Goal: Task Accomplishment & Management: Complete application form

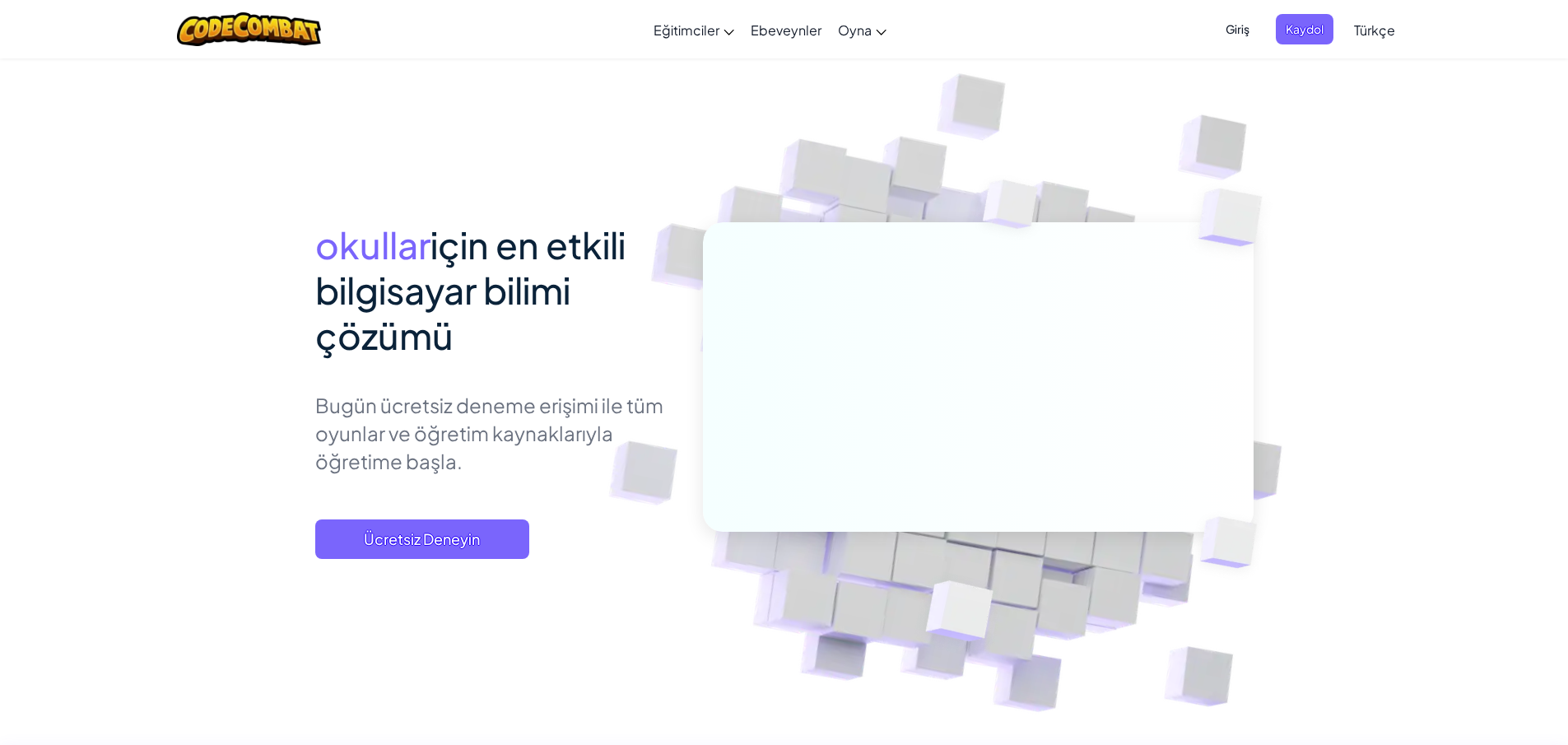
click at [1243, 24] on span "Giriş" at bounding box center [1238, 30] width 44 height 31
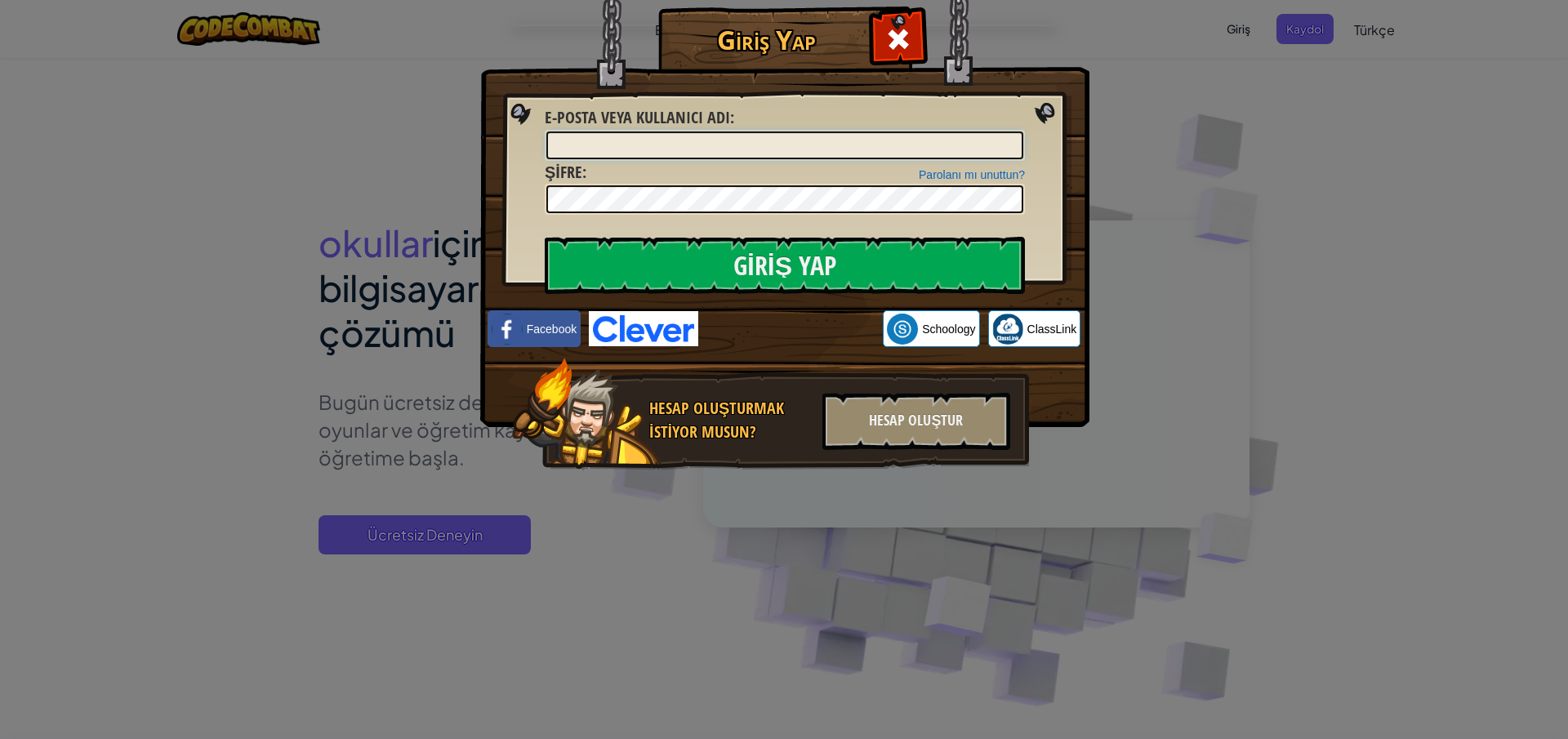
click at [707, 147] on input "E-posta veya kullanıcı adı :" at bounding box center [785, 144] width 477 height 28
click at [874, 425] on div "Hesap Oluştur" at bounding box center [916, 421] width 188 height 57
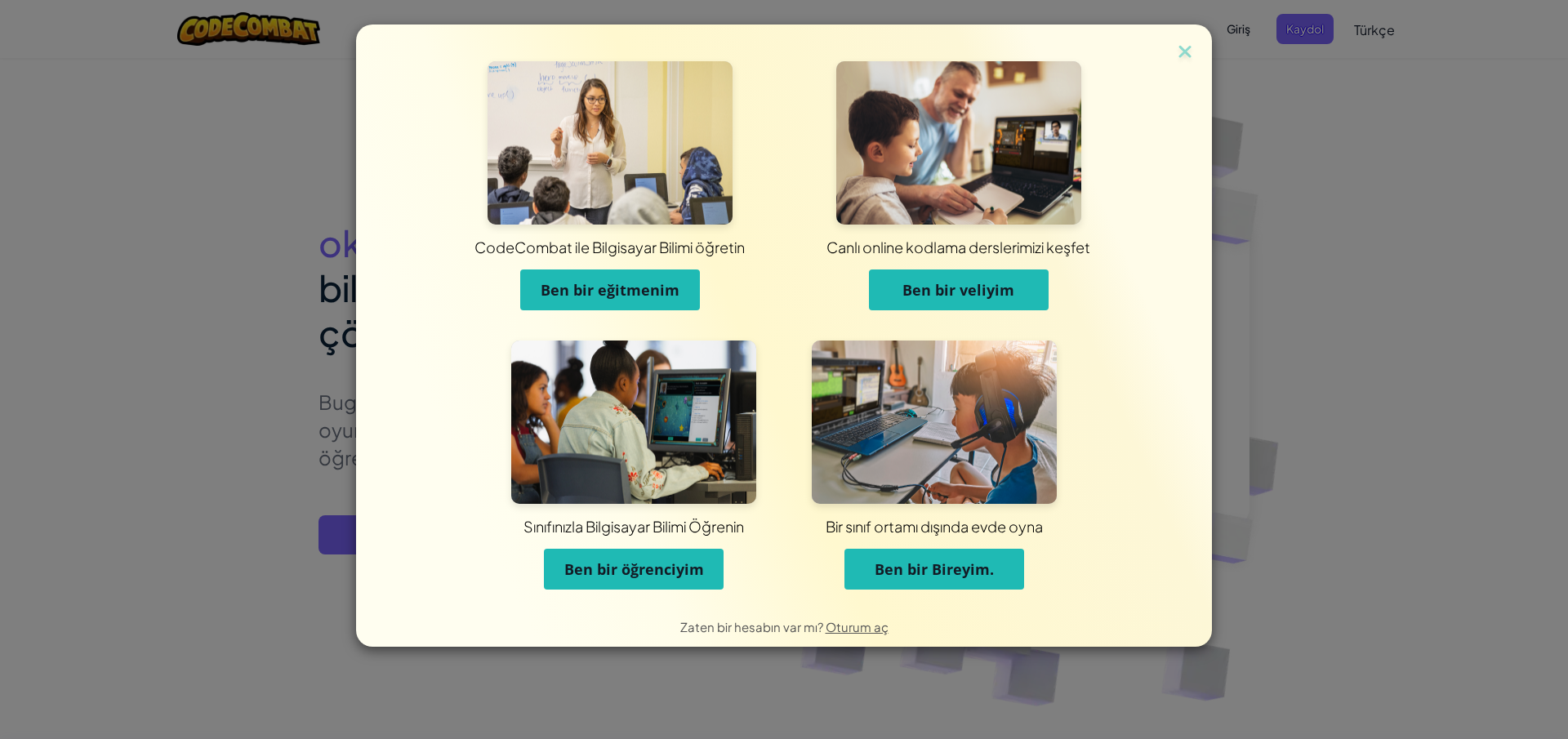
click at [615, 289] on span "Ben bir eğitmenim" at bounding box center [610, 290] width 139 height 20
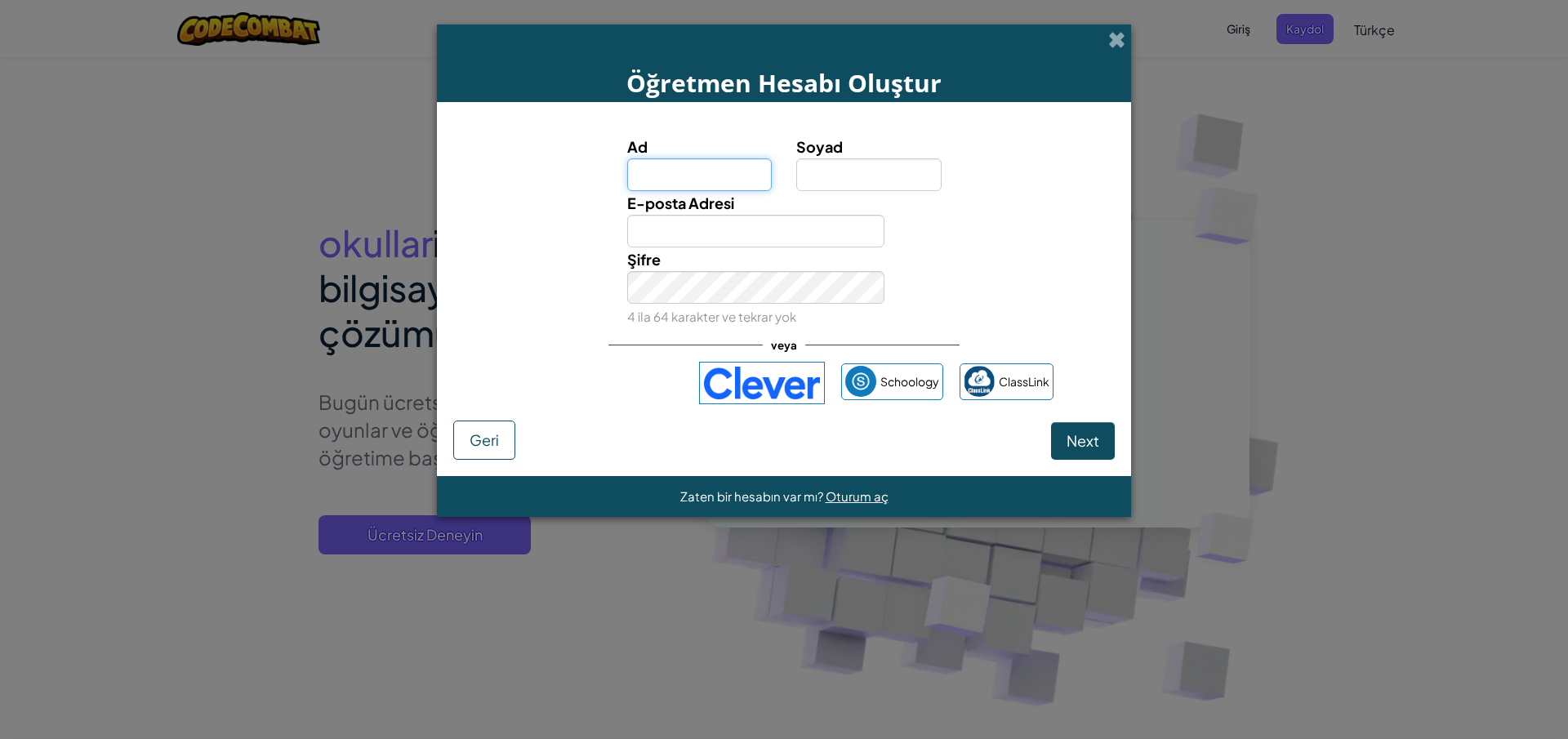
click at [703, 182] on input "Ad" at bounding box center [699, 175] width 145 height 33
type input "ferdi"
click at [851, 190] on input "Soyad" at bounding box center [869, 175] width 145 height 33
type input "gez"
click at [800, 229] on input "E-posta Adresi" at bounding box center [755, 231] width 258 height 33
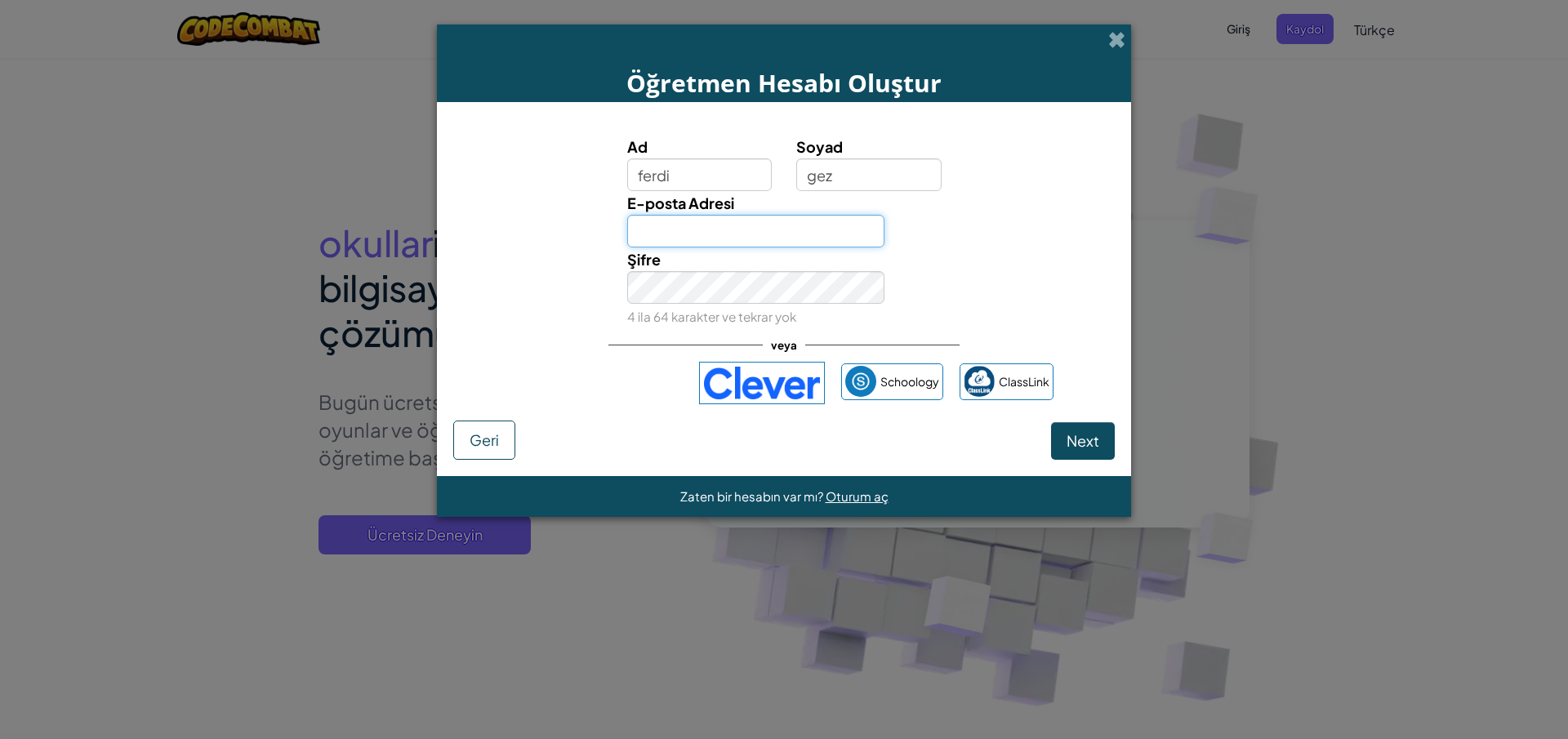
type input "[EMAIL_ADDRESS][DOMAIN_NAME]"
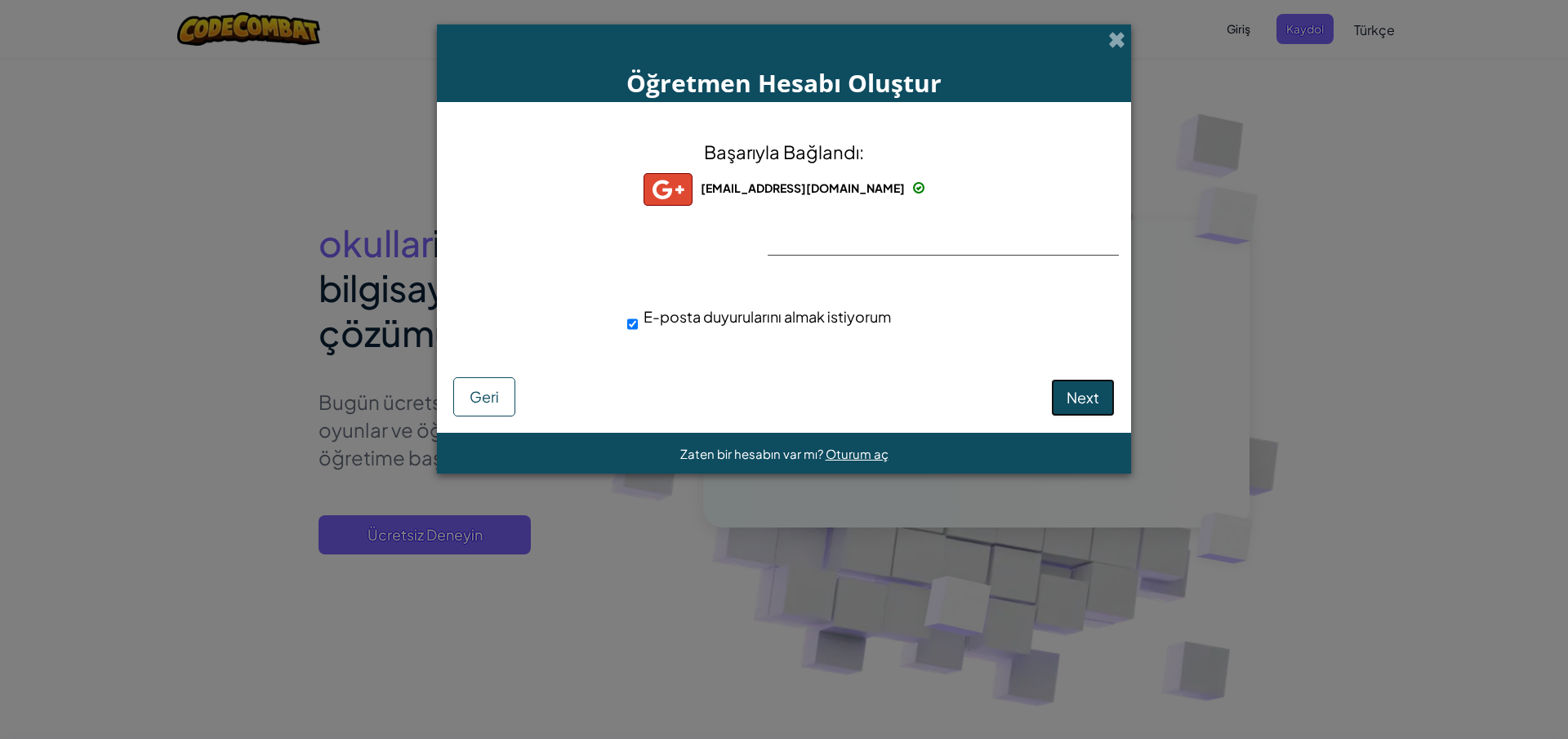
click at [1069, 393] on span "Next" at bounding box center [1083, 397] width 33 height 19
select select "[GEOGRAPHIC_DATA]"
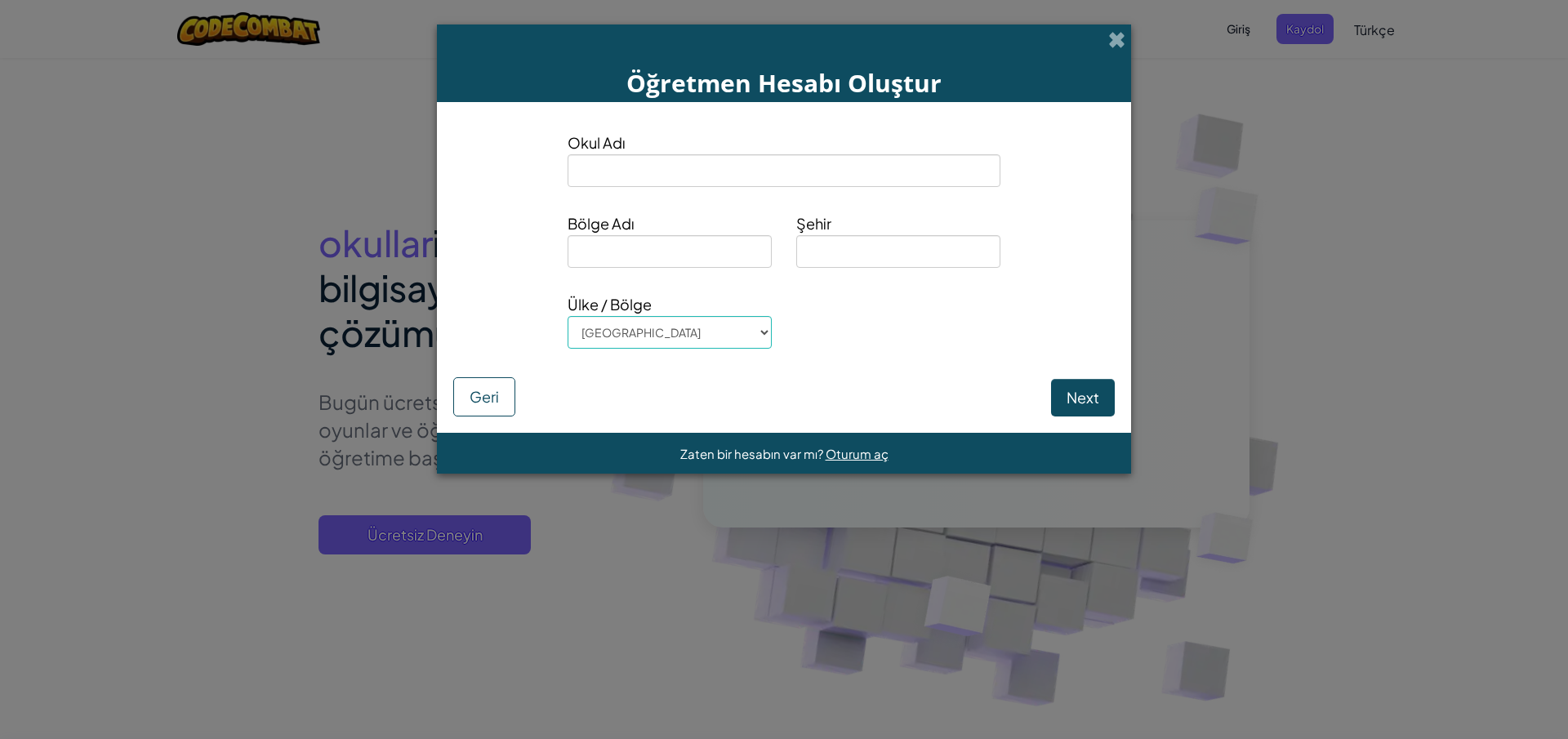
click at [681, 177] on input at bounding box center [783, 170] width 433 height 33
type input "b"
type input "BİL KOLEJİ"
click at [855, 248] on input at bounding box center [898, 251] width 204 height 33
type input "[GEOGRAPHIC_DATA]"
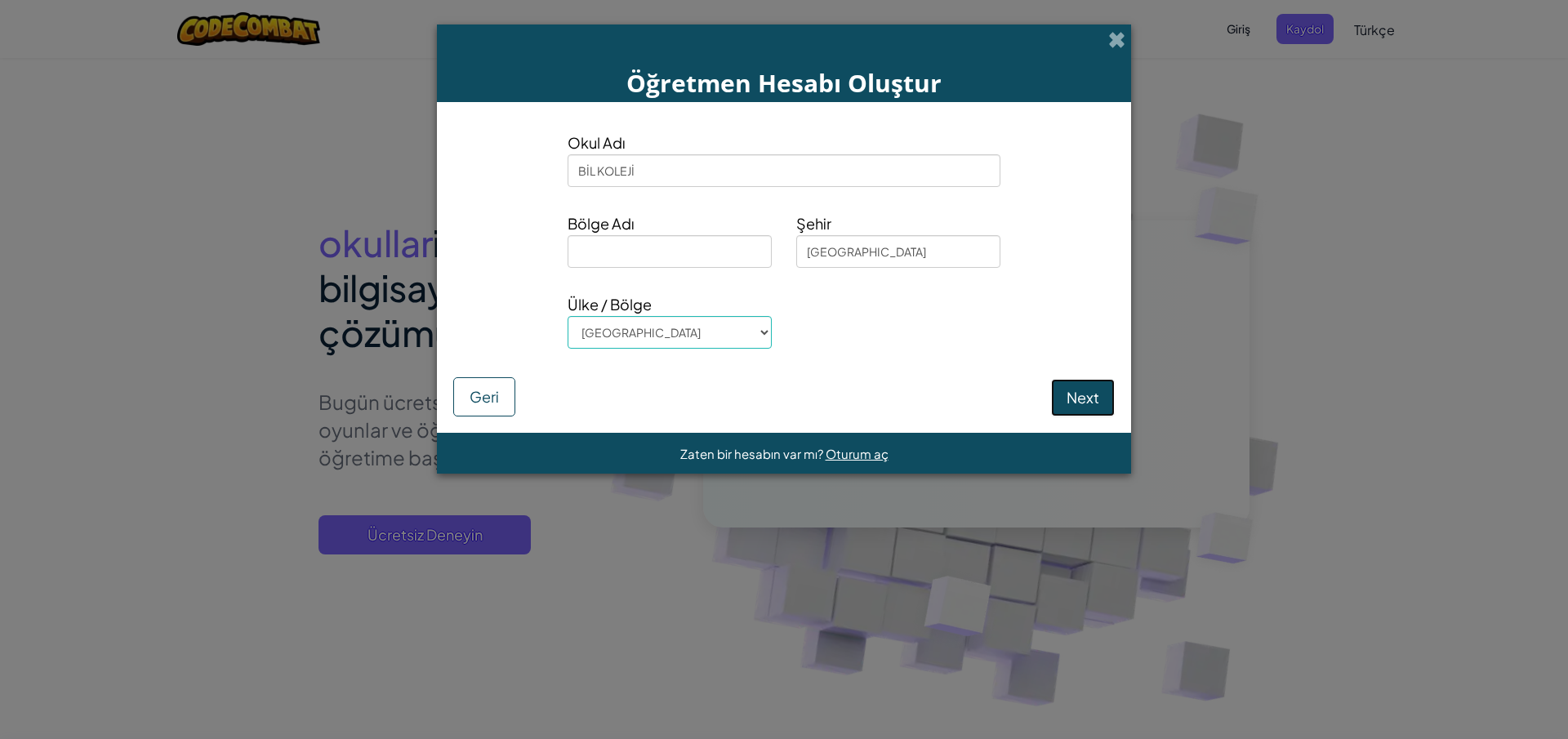
click at [1076, 393] on button "Next" at bounding box center [1083, 398] width 63 height 37
click at [709, 240] on input at bounding box center [669, 251] width 204 height 33
click at [626, 251] on input "MARMNARA" at bounding box center [669, 251] width 204 height 33
click at [623, 251] on input "MARMNARA" at bounding box center [669, 251] width 204 height 33
type input "[GEOGRAPHIC_DATA]"
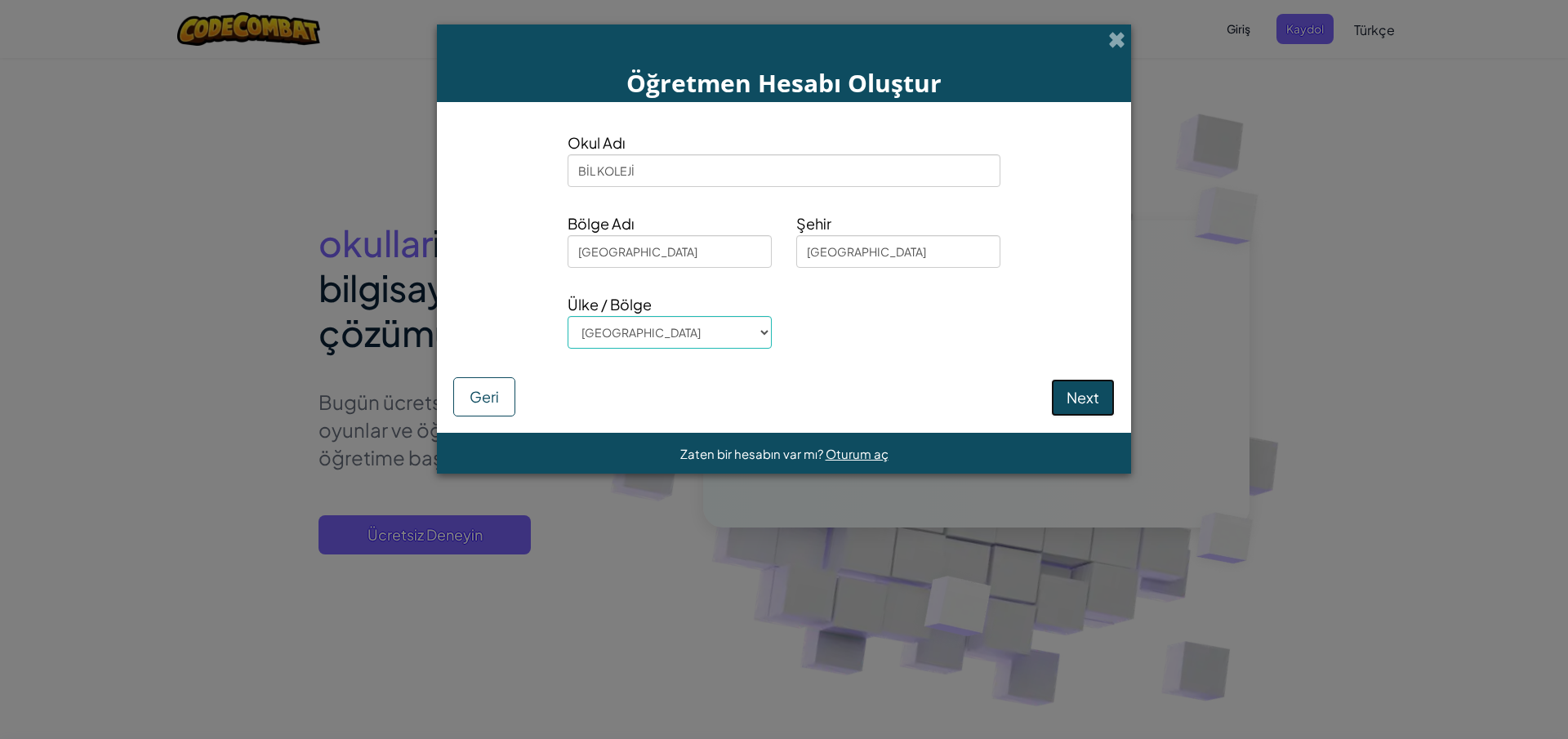
click at [1099, 398] on button "Next" at bounding box center [1083, 398] width 63 height 37
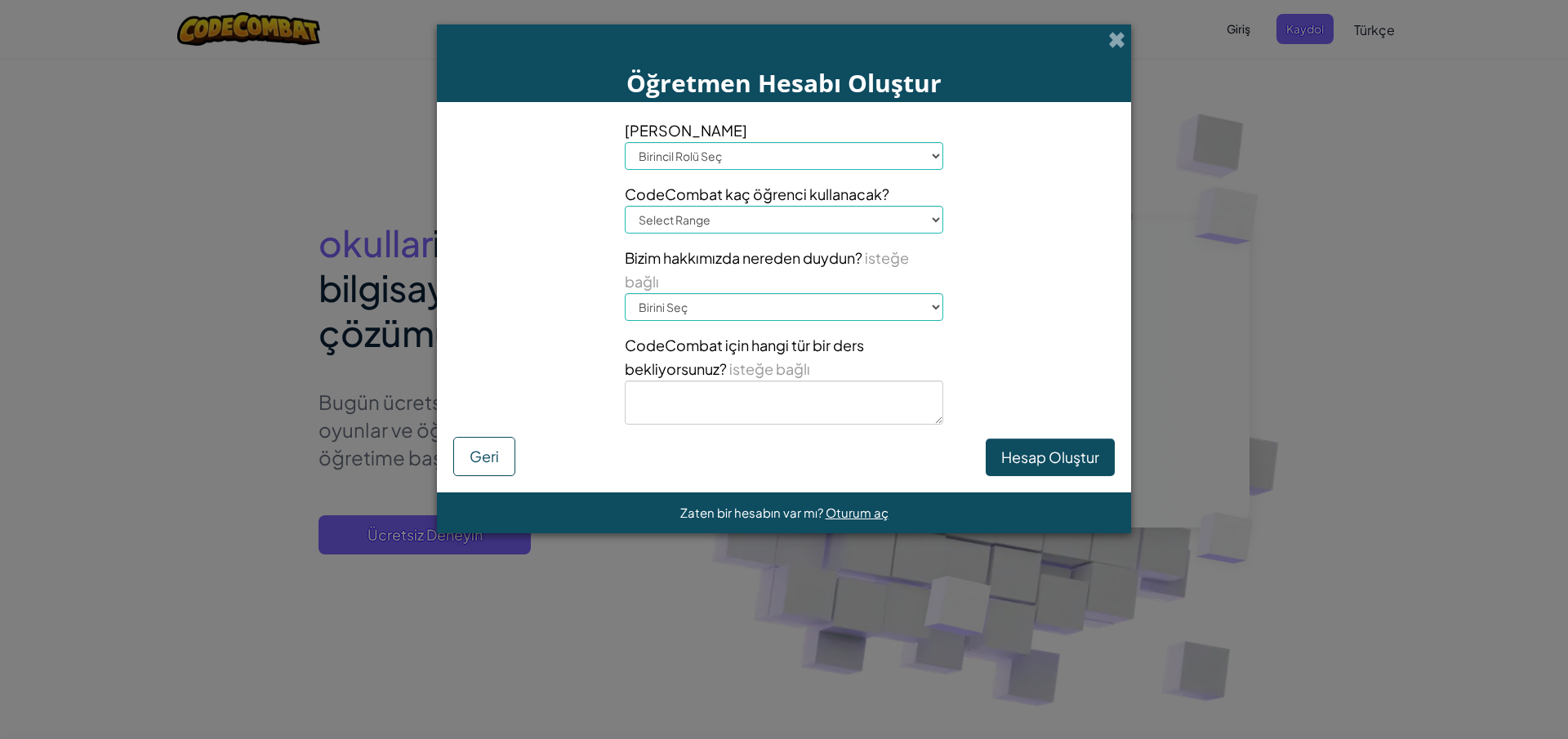
click at [879, 171] on div "[PERSON_NAME] Birincil Rolü Seç Müdür Ebeveyn Teknoloji koordinatörü Öğretmen M…" at bounding box center [784, 277] width 343 height 318
click at [881, 164] on select "Birincil Rolü Seç Müdür Ebeveyn Teknoloji koordinatörü Öğretmen Müfredat Uzmanı…" at bounding box center [784, 155] width 318 height 28
select select "Teacher"
click at [625, 142] on select "Birincil Rolü Seç Müdür Ebeveyn Teknoloji koordinatörü Öğretmen Müfredat Uzmanı…" at bounding box center [784, 155] width 318 height 28
click at [833, 163] on select "Birincil Rolü Seç Müdür Ebeveyn Teknoloji koordinatörü Öğretmen Müfredat Uzmanı…" at bounding box center [784, 155] width 318 height 28
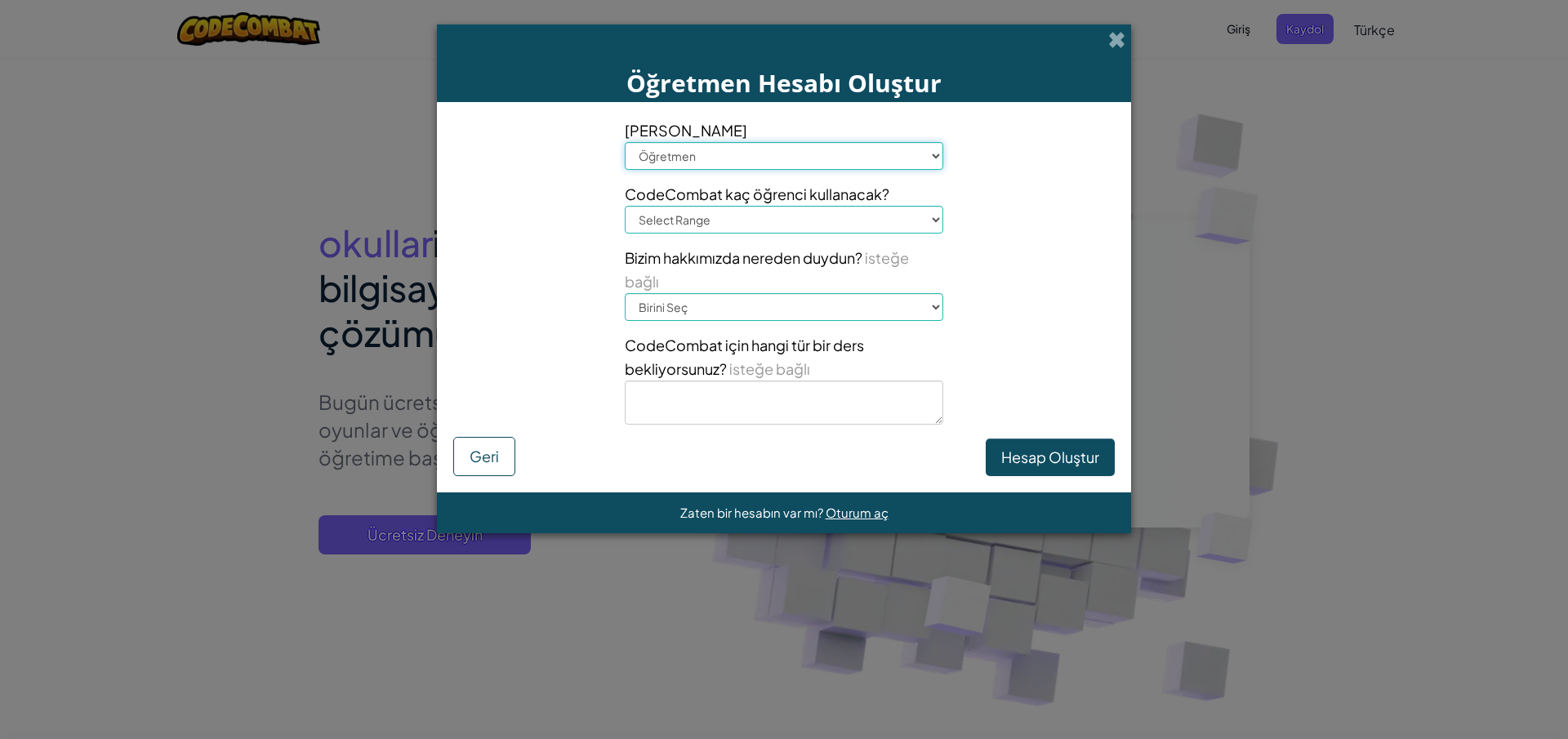
click at [625, 142] on select "Birincil Rolü Seç Müdür Ebeveyn Teknoloji koordinatörü Öğretmen Müfredat Uzmanı…" at bounding box center [784, 155] width 318 height 28
click at [846, 227] on select "Select Range 1-10 11-50 [PHONE_NUMBER] [PHONE_NUMBER] 1000+" at bounding box center [784, 219] width 318 height 28
select select "101-200"
click at [625, 206] on select "Select Range 1-10 11-50 [PHONE_NUMBER] [PHONE_NUMBER] 1000+" at bounding box center [784, 219] width 318 height 28
click at [829, 310] on select "Birini Seç Konferans (örneğin ISTE) [DOMAIN_NAME][URL] of Code Bir öğretmen Bir…" at bounding box center [784, 307] width 318 height 28
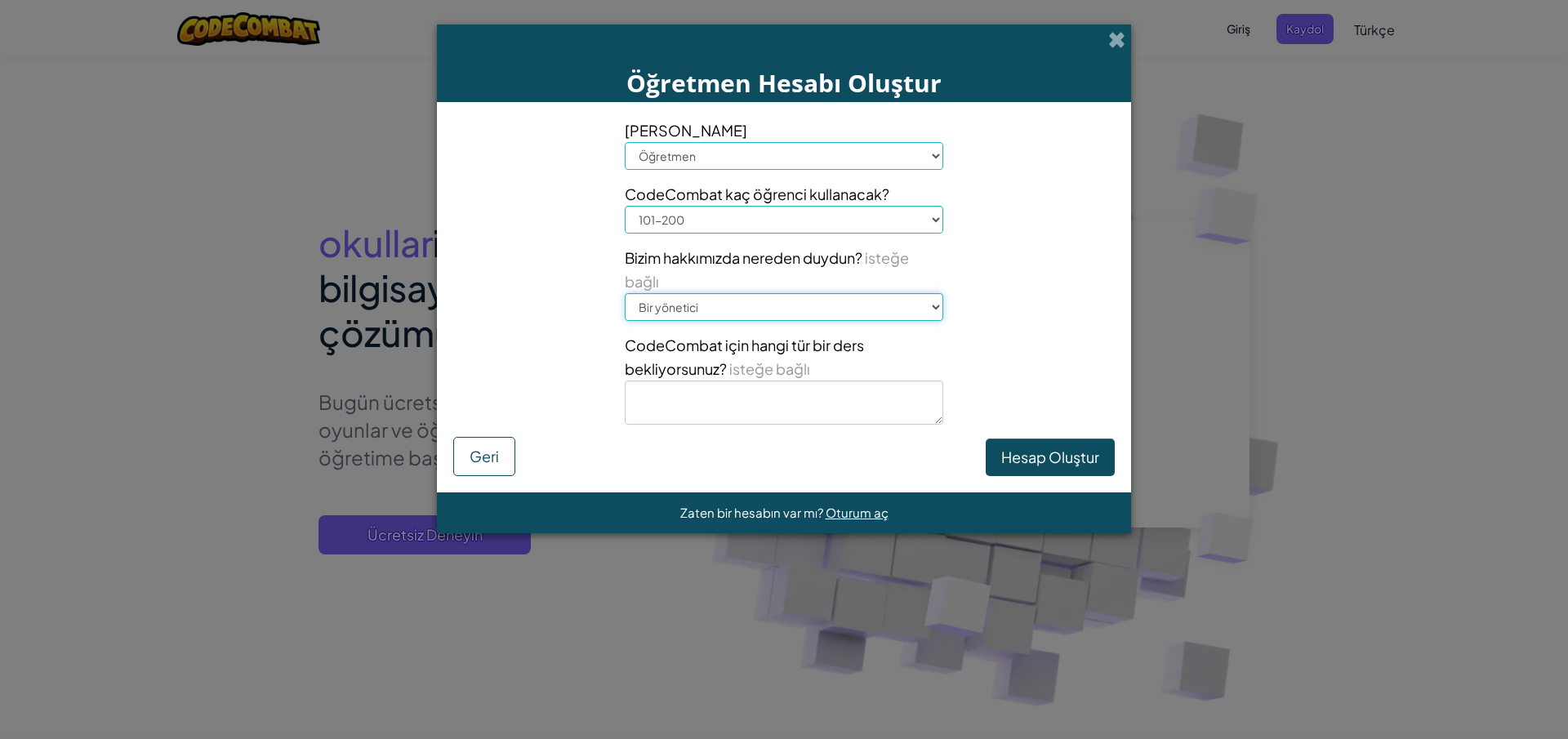
click at [625, 293] on select "Birini Seç Konferans (örneğin ISTE) [DOMAIN_NAME][URL] of Code Bir öğretmen Bir…" at bounding box center [784, 307] width 318 height 28
click at [730, 314] on select "Birini Seç Konferans (örneğin ISTE) [DOMAIN_NAME][URL] of Code Bir öğretmen Bir…" at bounding box center [784, 307] width 318 height 28
select select "A teacher"
click at [625, 293] on select "Birini Seç Konferans (örneğin ISTE) [DOMAIN_NAME][URL] of Code Bir öğretmen Bir…" at bounding box center [784, 307] width 318 height 28
click at [1062, 459] on button "Hesap Oluştur" at bounding box center [1050, 457] width 129 height 37
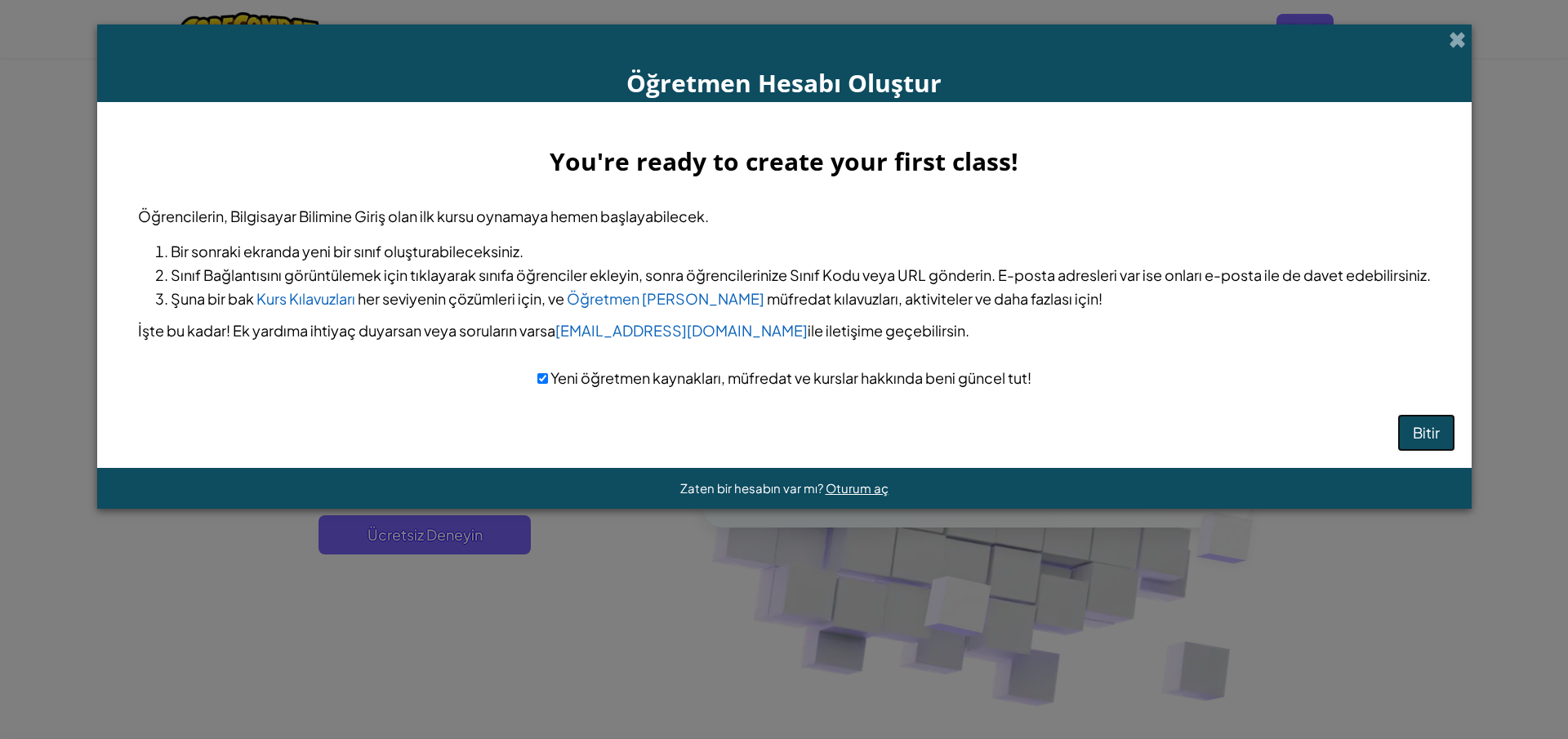
click at [1415, 430] on button "Bitir" at bounding box center [1426, 432] width 58 height 37
click at [1419, 430] on button "Bitir" at bounding box center [1426, 432] width 58 height 37
click at [1440, 432] on button "Bitir" at bounding box center [1426, 432] width 58 height 37
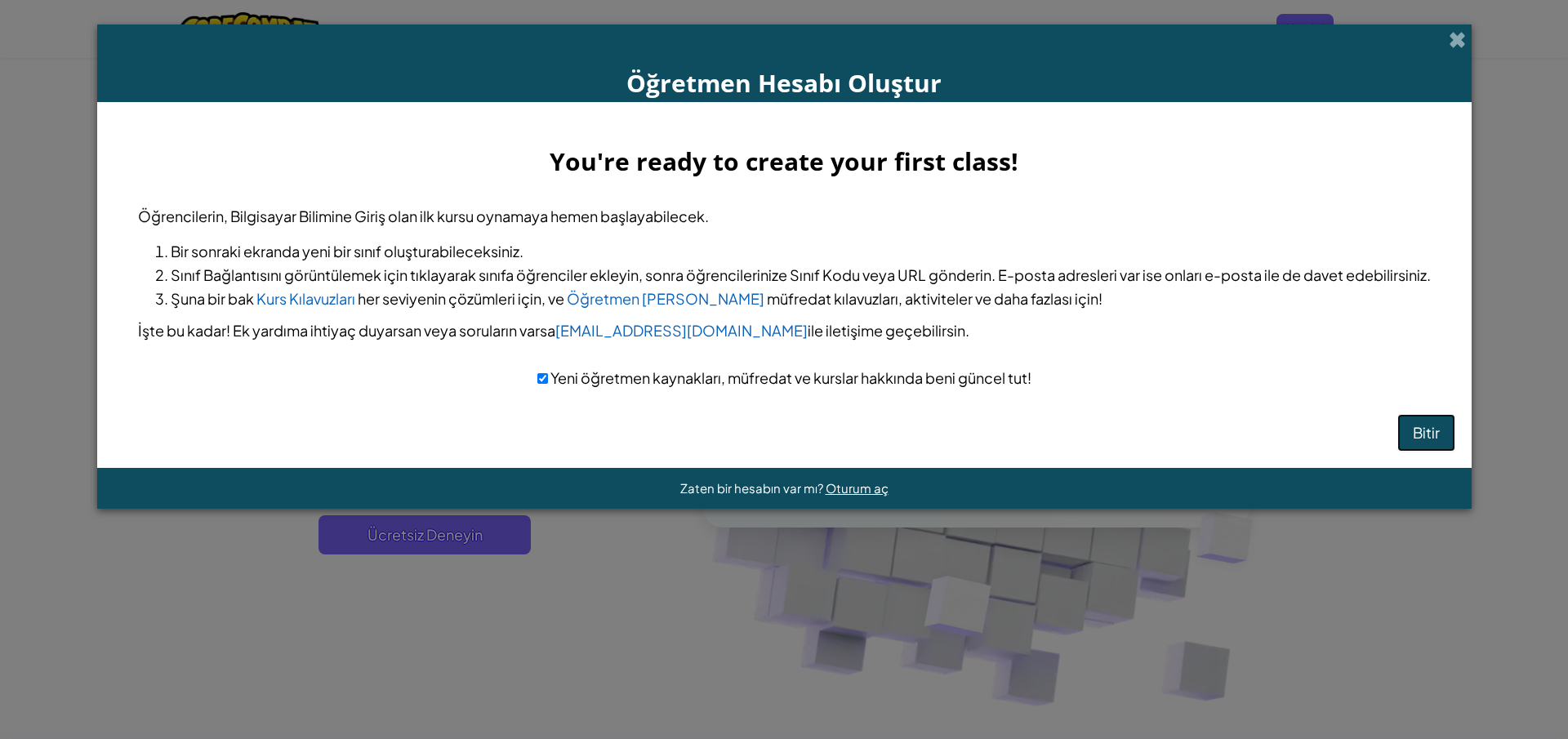
click at [1440, 432] on button "Bitir" at bounding box center [1426, 432] width 58 height 37
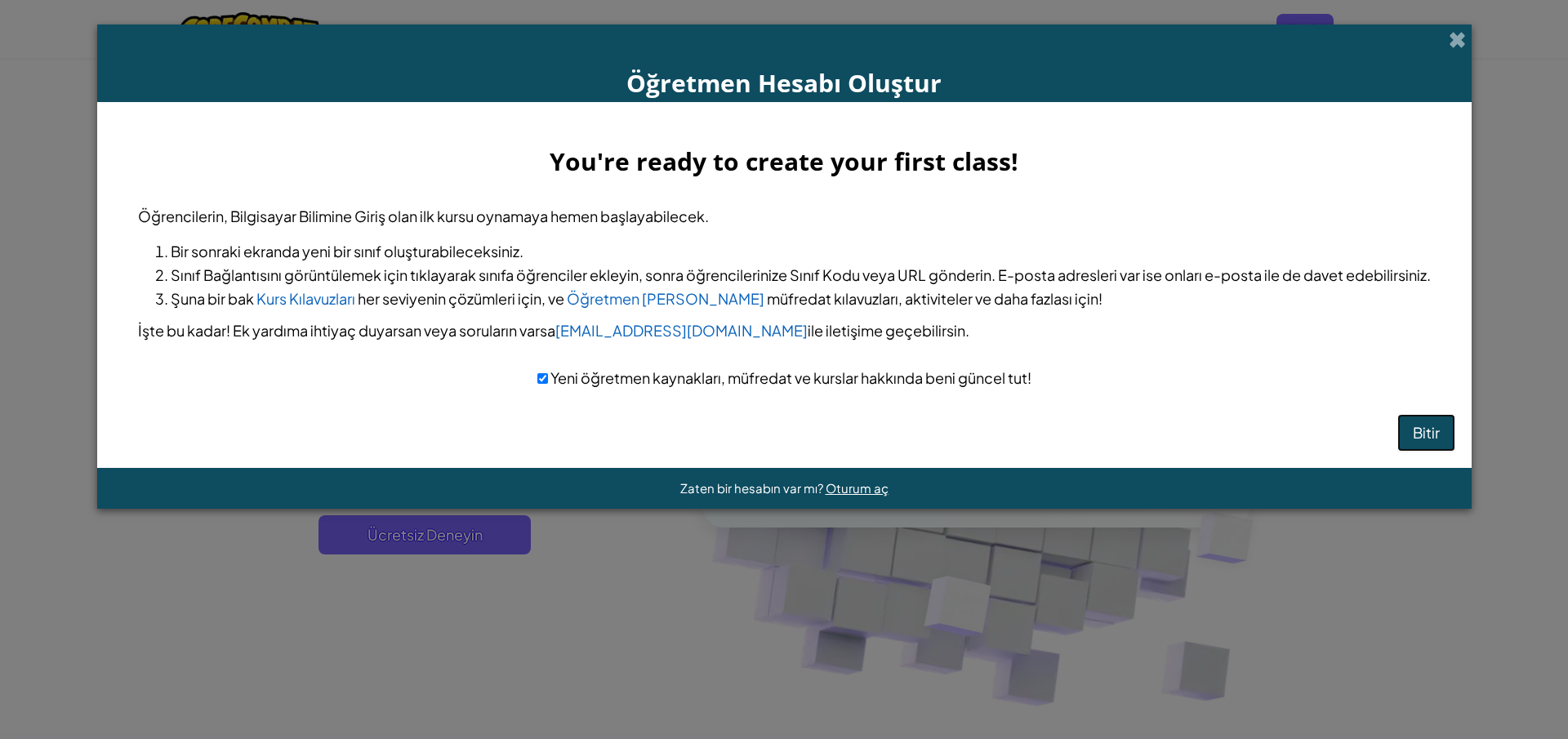
click at [1440, 432] on button "Bitir" at bounding box center [1426, 432] width 58 height 37
click at [551, 387] on span "Yeni öğretmen kaynakları, müfredat ve kurslar hakkında beni güncel tut!" at bounding box center [789, 377] width 483 height 19
click at [538, 381] on input "checkbox" at bounding box center [543, 378] width 11 height 11
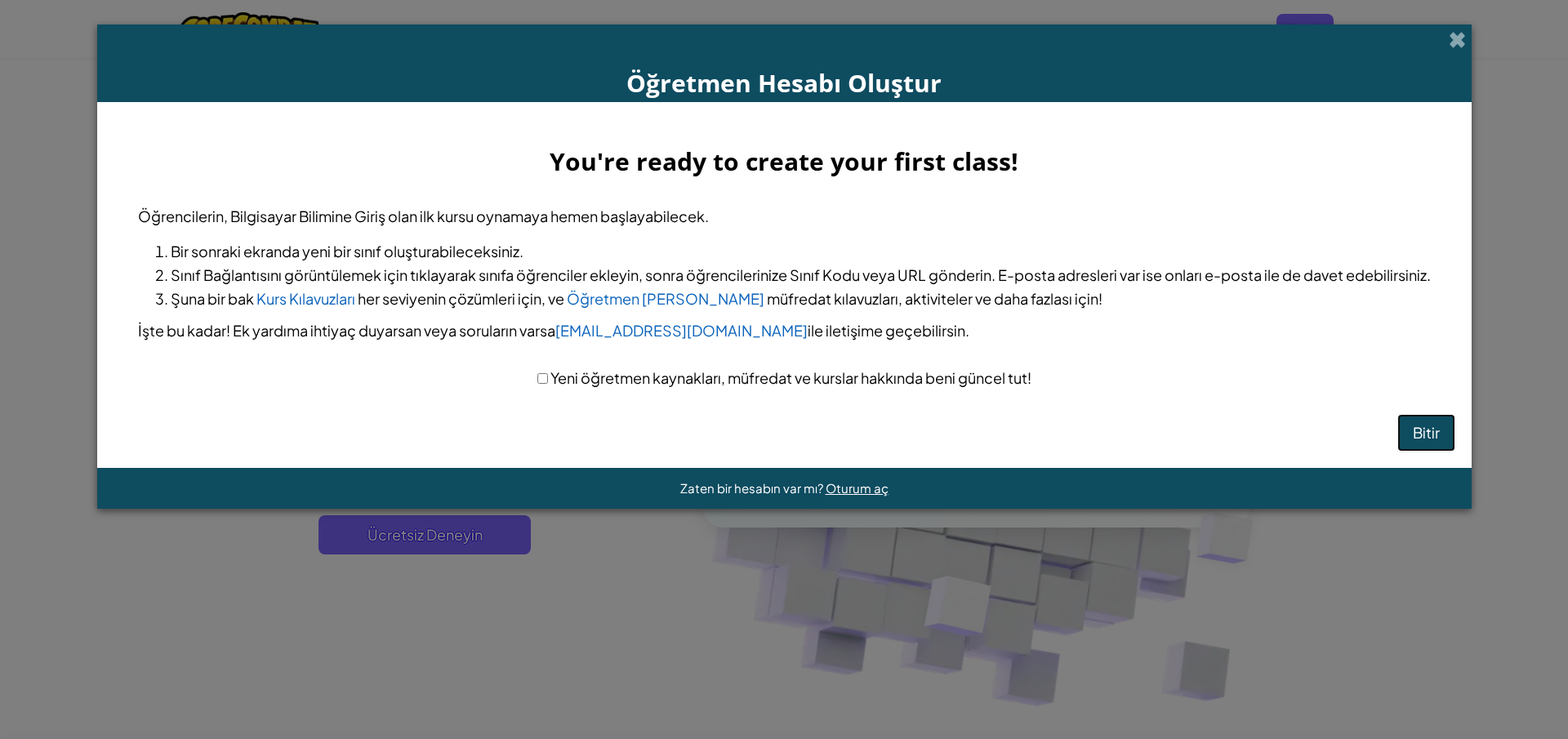
click at [1444, 437] on button "Bitir" at bounding box center [1426, 432] width 58 height 37
click at [1424, 437] on button "Bitir" at bounding box center [1426, 432] width 58 height 37
drag, startPoint x: 1424, startPoint y: 437, endPoint x: 1415, endPoint y: 437, distance: 9.0
click at [1423, 437] on button "Bitir" at bounding box center [1426, 432] width 58 height 37
click at [537, 376] on div "Yeni öğretmen kaynakları, müfredat ve kurslar hakkında beni güncel tut!" at bounding box center [785, 377] width 1293 height 24
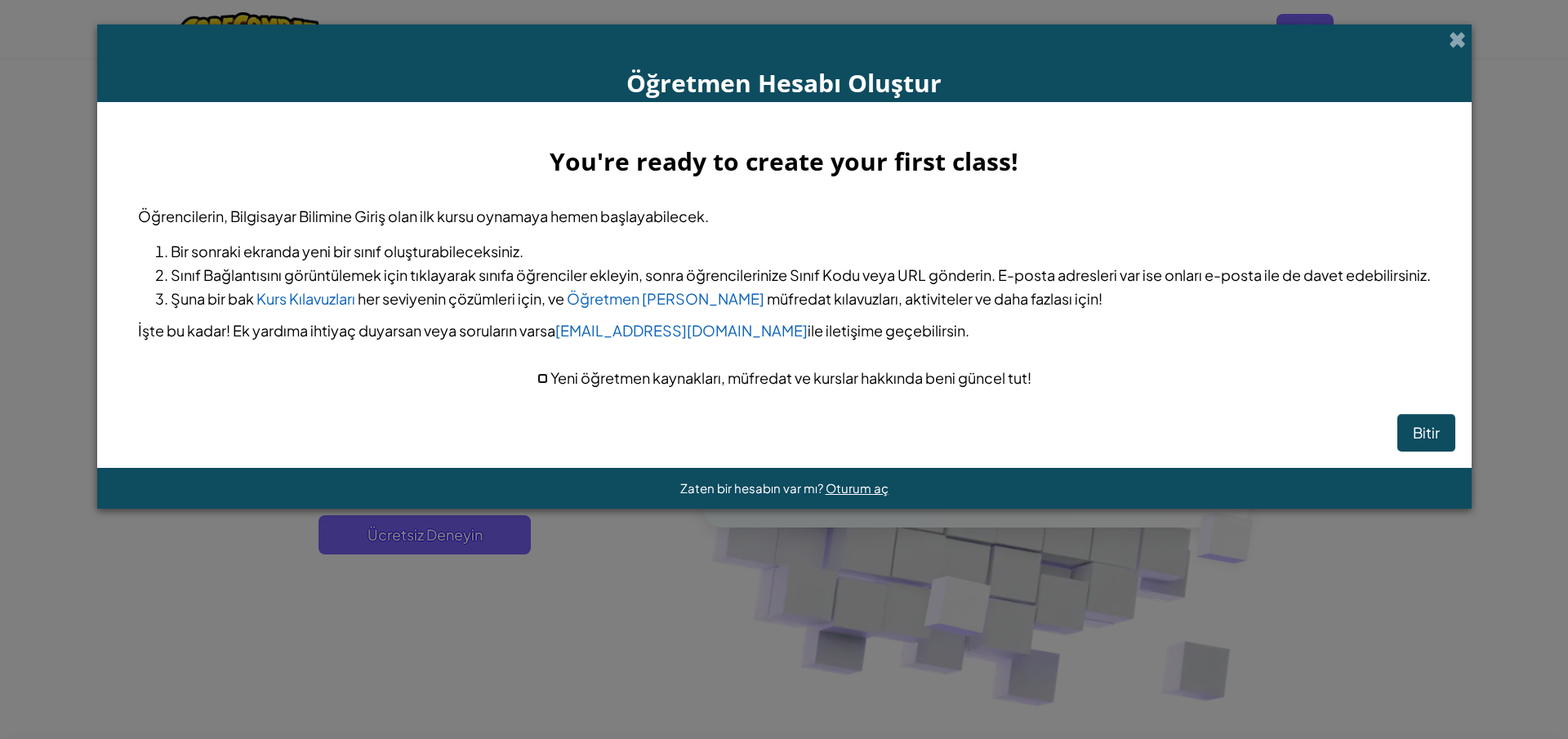
drag, startPoint x: 539, startPoint y: 377, endPoint x: 550, endPoint y: 380, distance: 11.4
click at [540, 378] on input "checkbox" at bounding box center [543, 378] width 11 height 11
checkbox input "true"
click at [1418, 441] on button "Bitir" at bounding box center [1426, 432] width 58 height 37
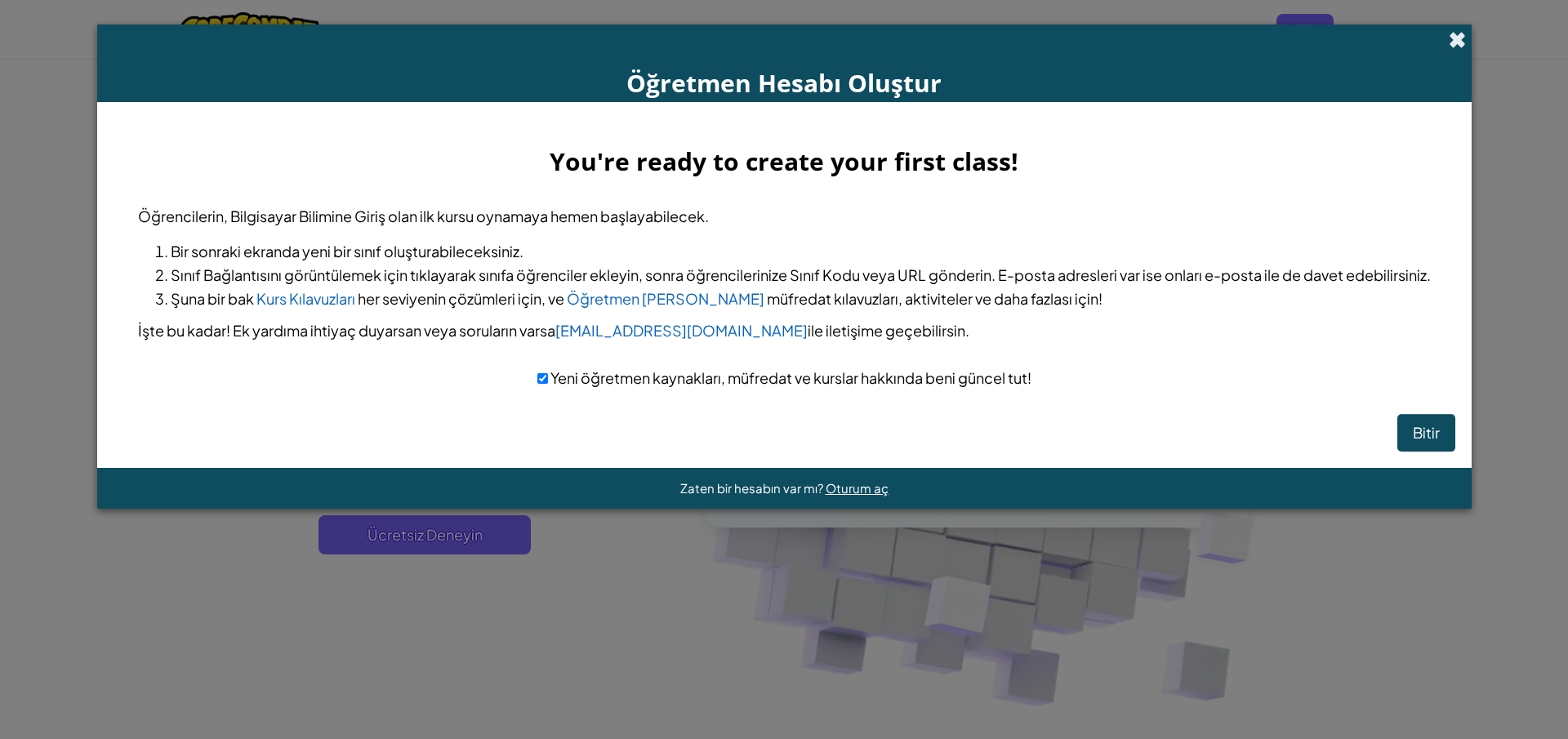
click at [1452, 36] on span at bounding box center [1457, 39] width 17 height 17
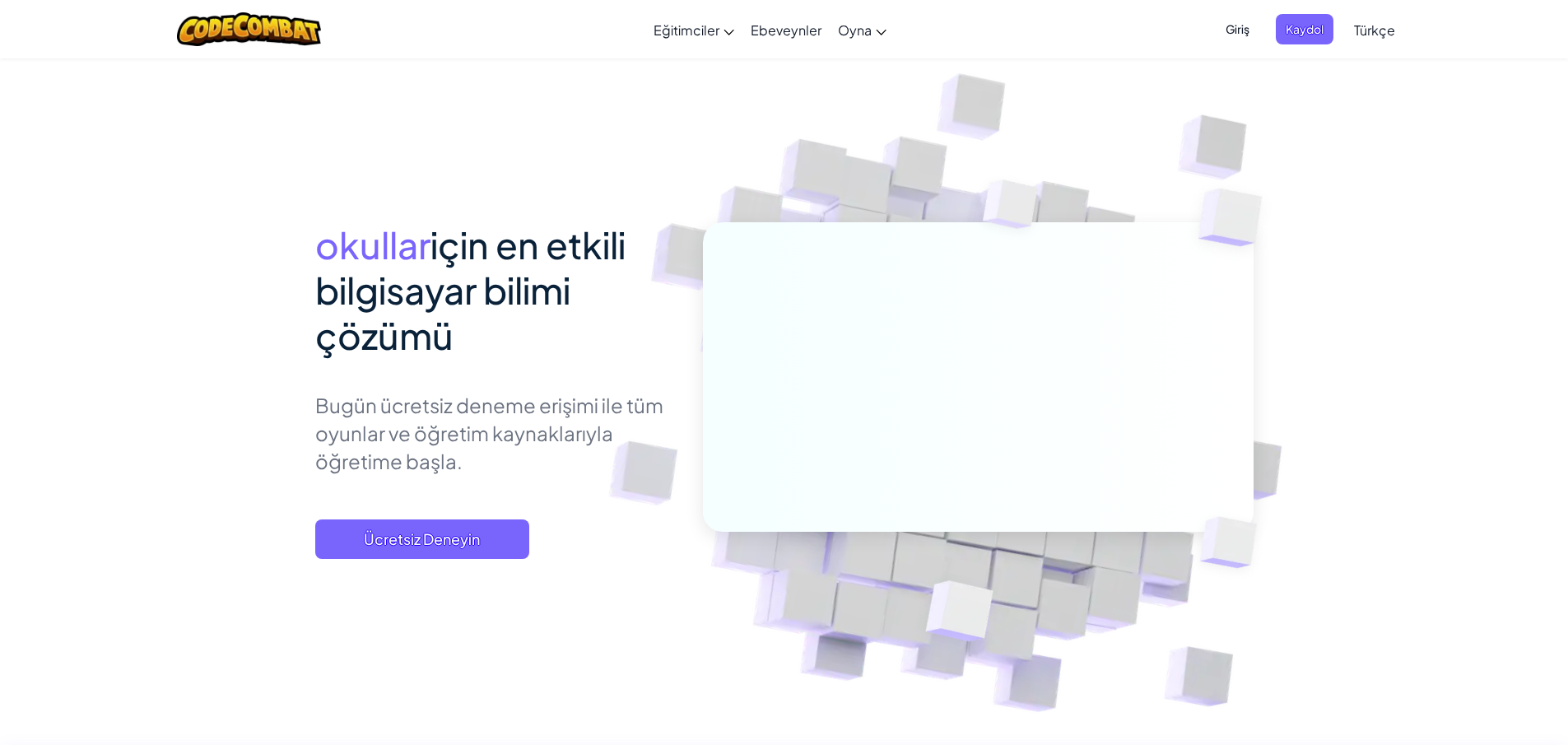
click at [1228, 27] on span "Giriş" at bounding box center [1238, 30] width 44 height 31
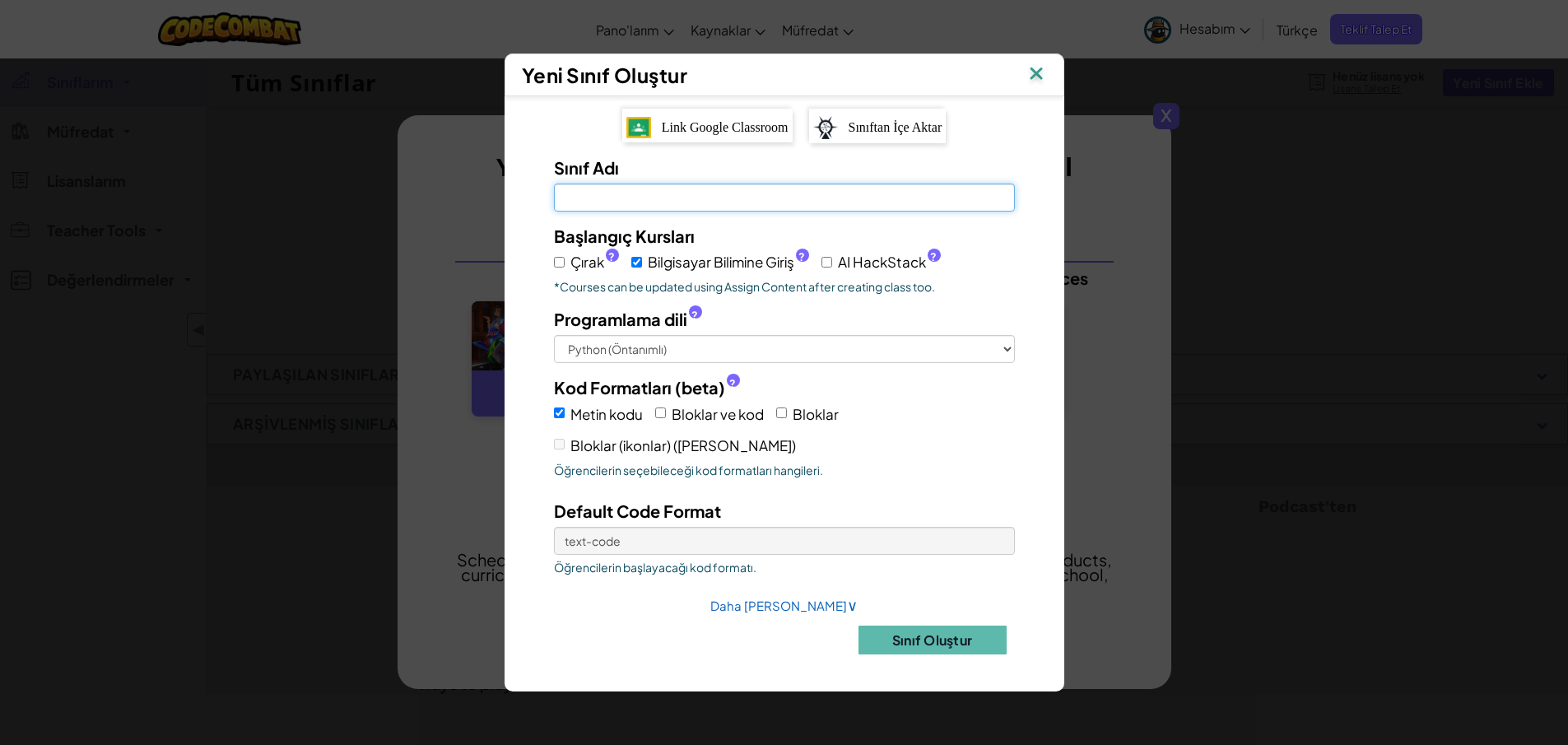
click at [775, 191] on input "Sınıf Adı [PERSON_NAME]" at bounding box center [784, 197] width 461 height 28
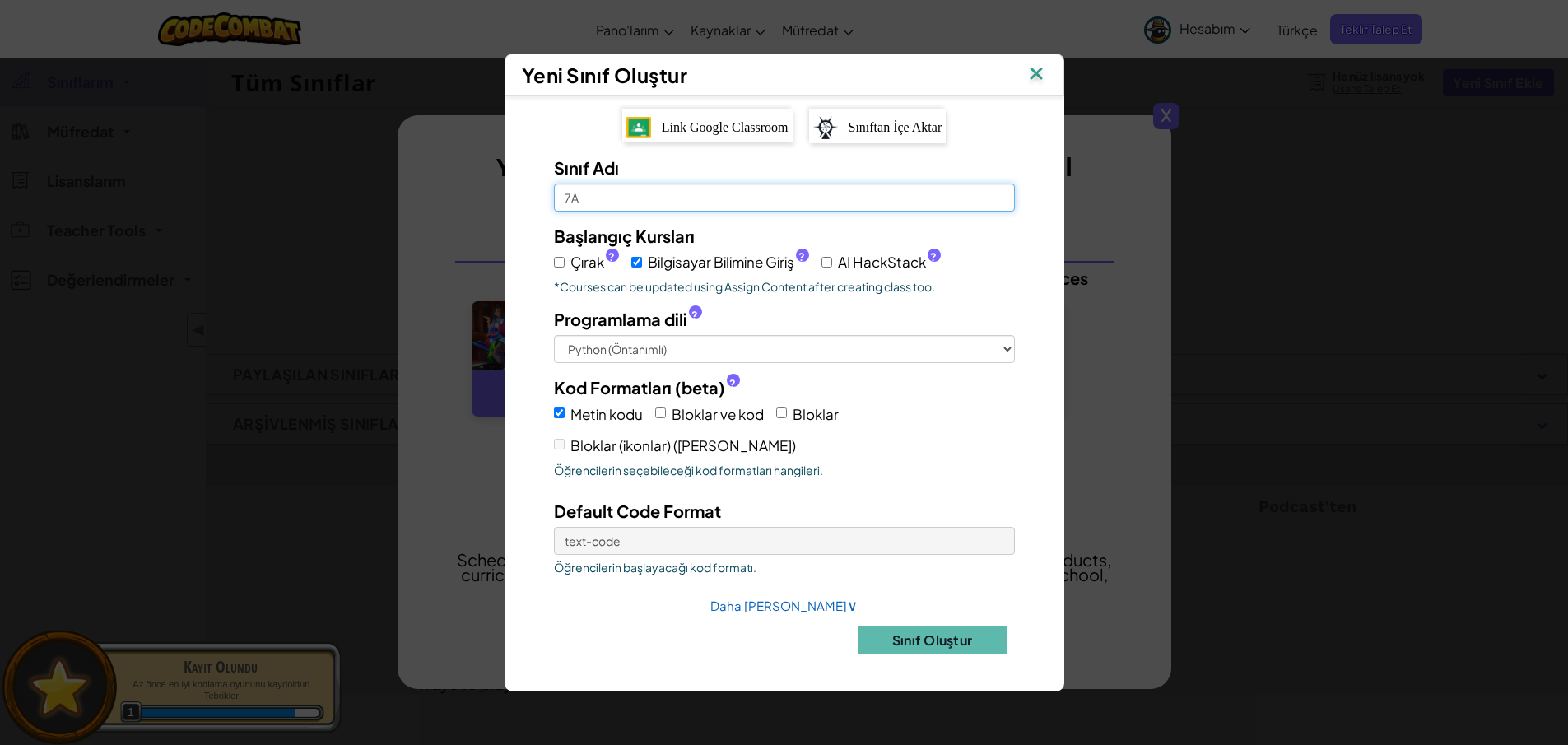
type input "7"
type input "5A"
click at [563, 267] on input "Çırak ?" at bounding box center [559, 262] width 11 height 11
checkbox input "true"
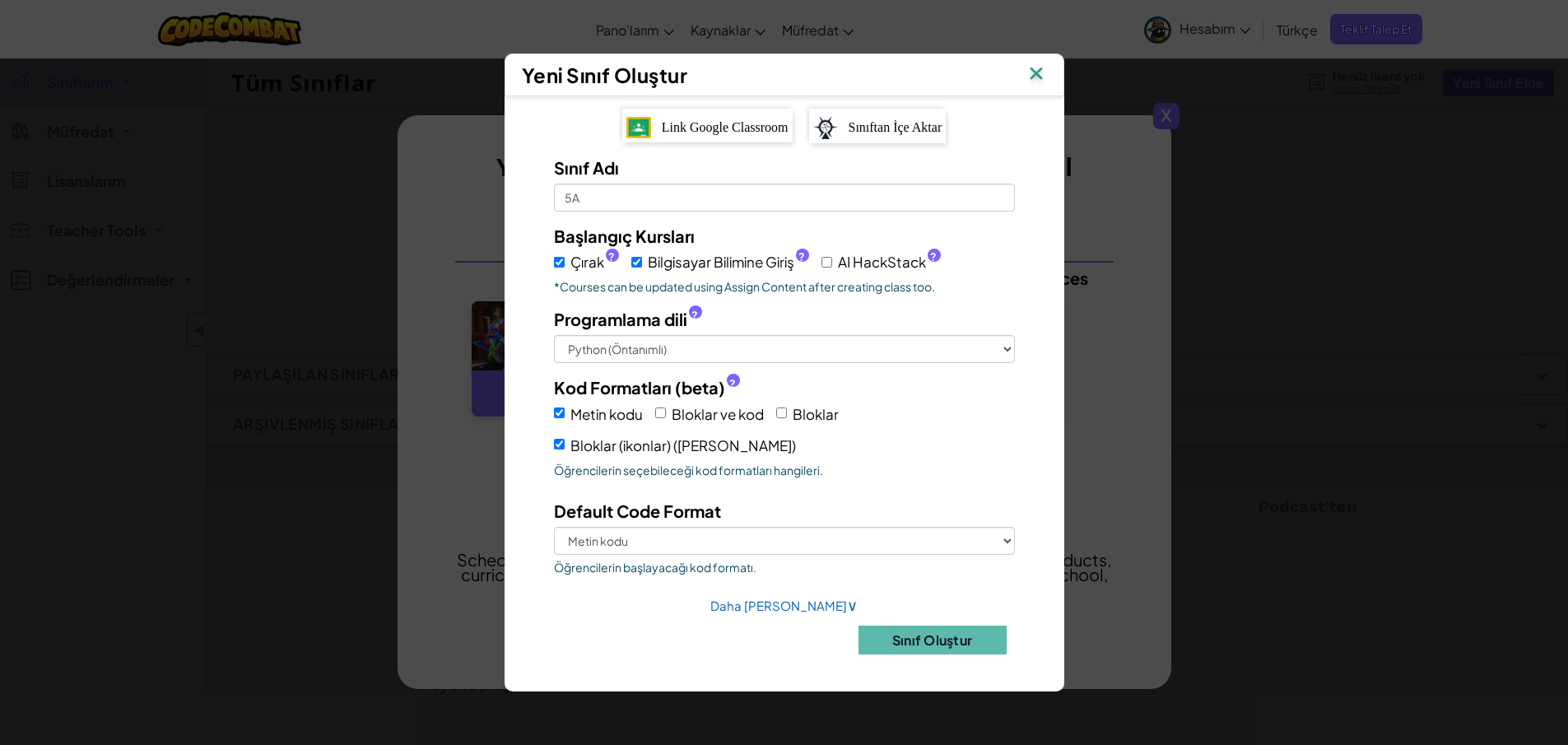
click at [842, 270] on span "AI HackStack ?" at bounding box center [889, 262] width 102 height 24
click at [833, 268] on input "AI HackStack ?" at bounding box center [827, 262] width 11 height 11
checkbox input "true"
click at [745, 341] on select "Python (Öntanımlı) JavaScript C++ Java (Deneysel)" at bounding box center [784, 349] width 461 height 28
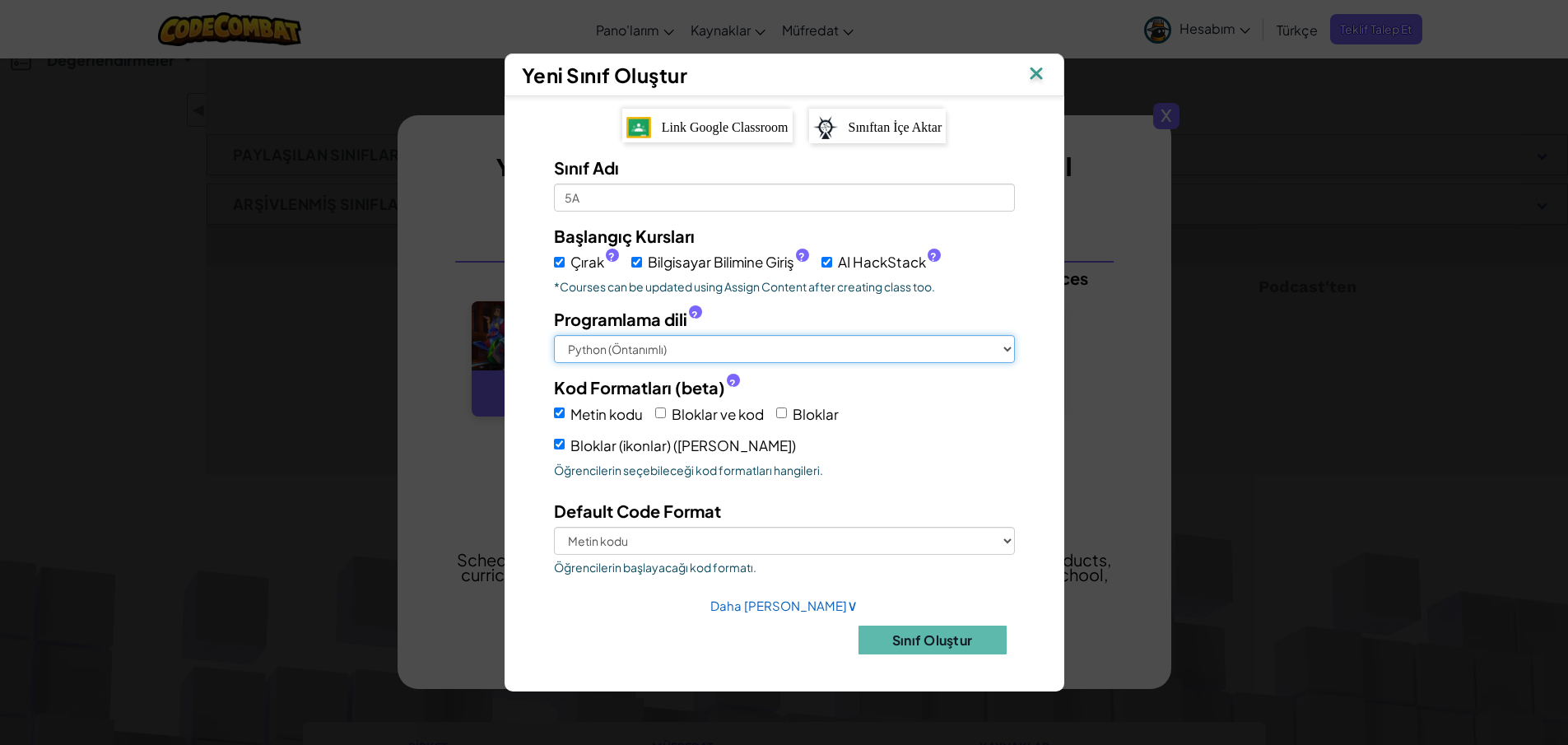
click at [746, 345] on select "Python (Öntanımlı) JavaScript C++ Java (Deneysel)" at bounding box center [784, 349] width 461 height 28
click at [970, 492] on div "Başlangıç Kursları Çırak ? Bilgisayar Bilimine Giriş ? AI HackStack ? *Courses …" at bounding box center [785, 404] width 486 height 359
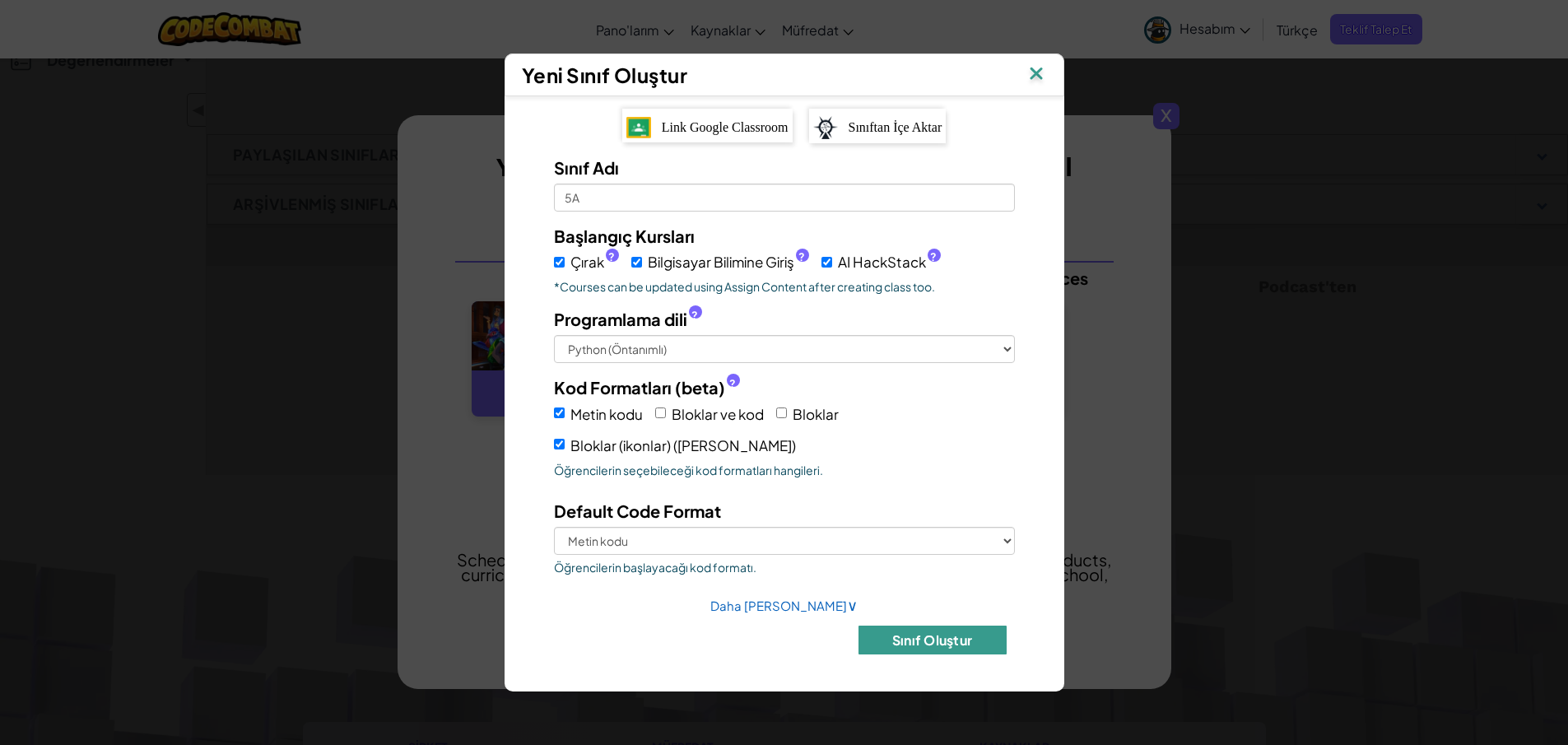
click at [929, 641] on button "Sınıf Oluştur" at bounding box center [932, 640] width 148 height 29
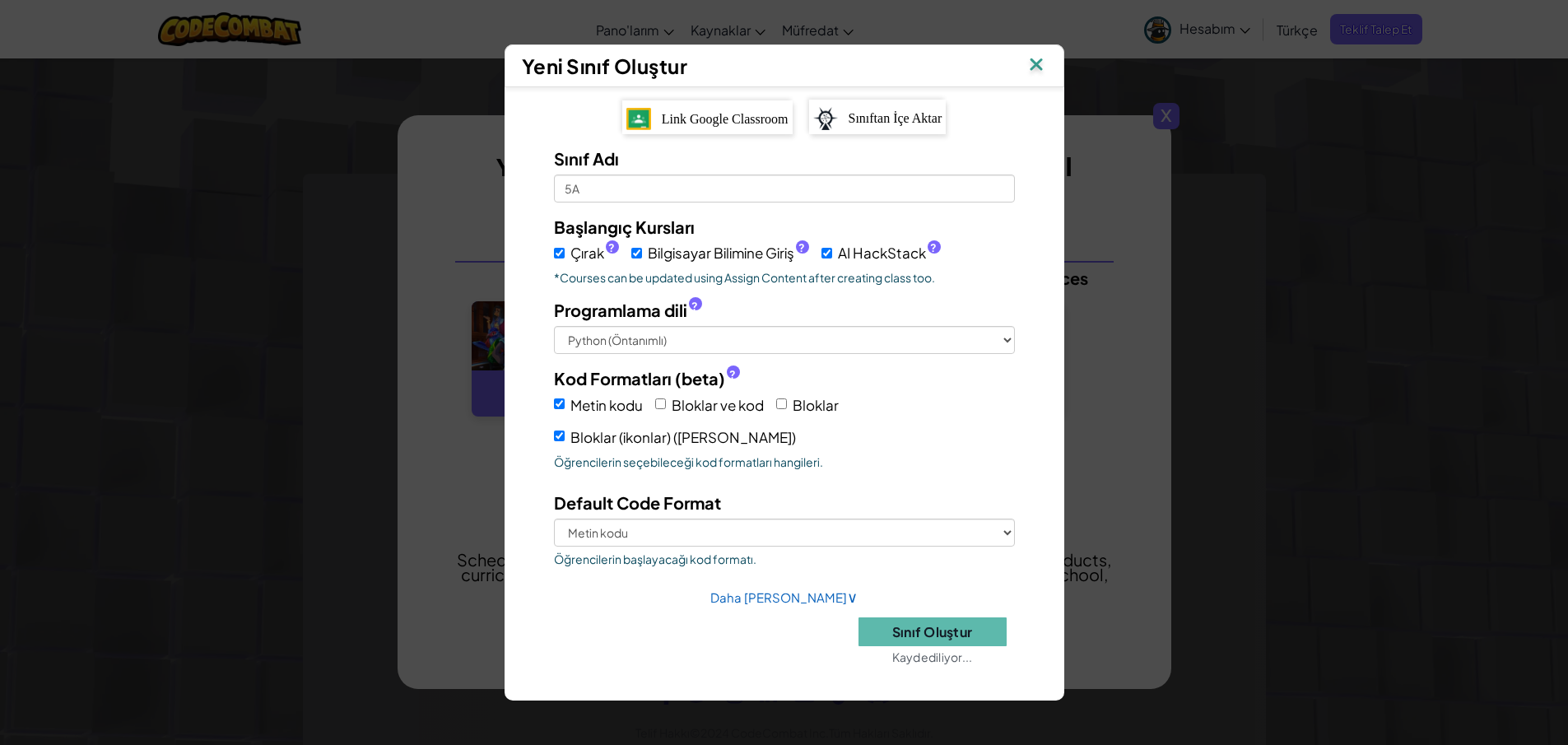
scroll to position [865, 0]
click at [913, 523] on select "Metin kodu Bloklar (ikonlar) (Sadece Küçükler)" at bounding box center [784, 532] width 461 height 28
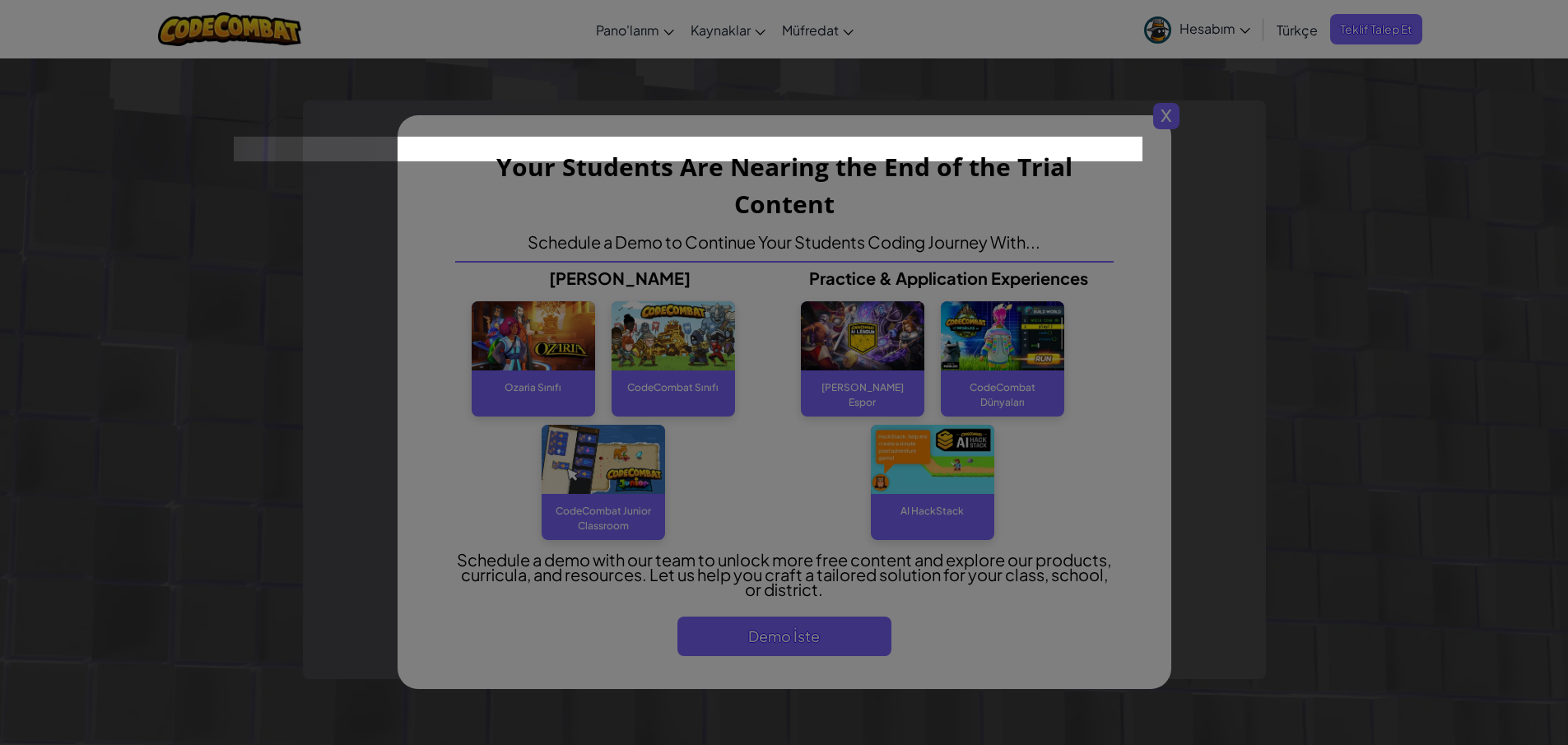
scroll to position [0, 0]
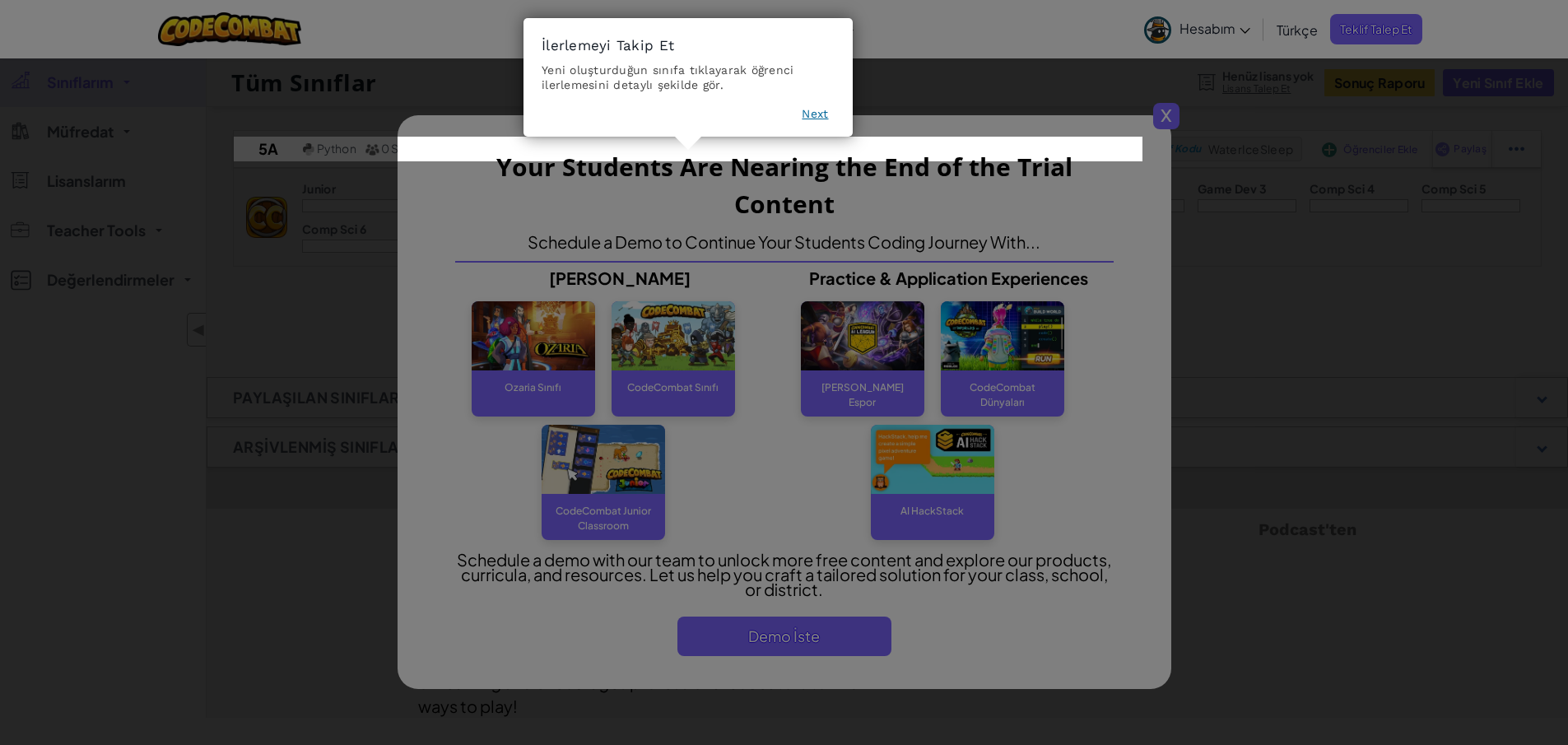
click at [806, 114] on button "Next" at bounding box center [815, 113] width 26 height 16
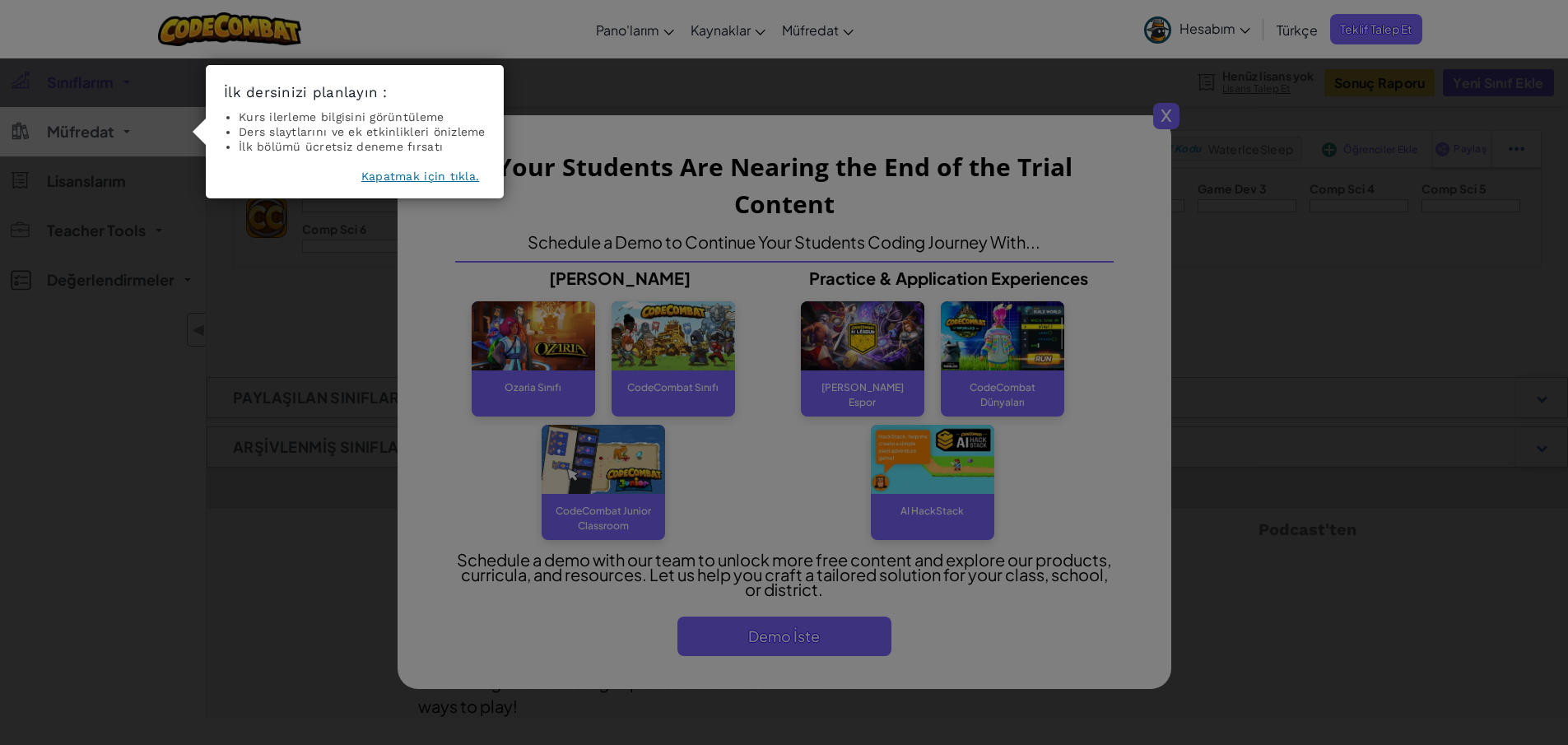
click at [419, 173] on button "Kapatmak için tıkla." at bounding box center [420, 176] width 118 height 16
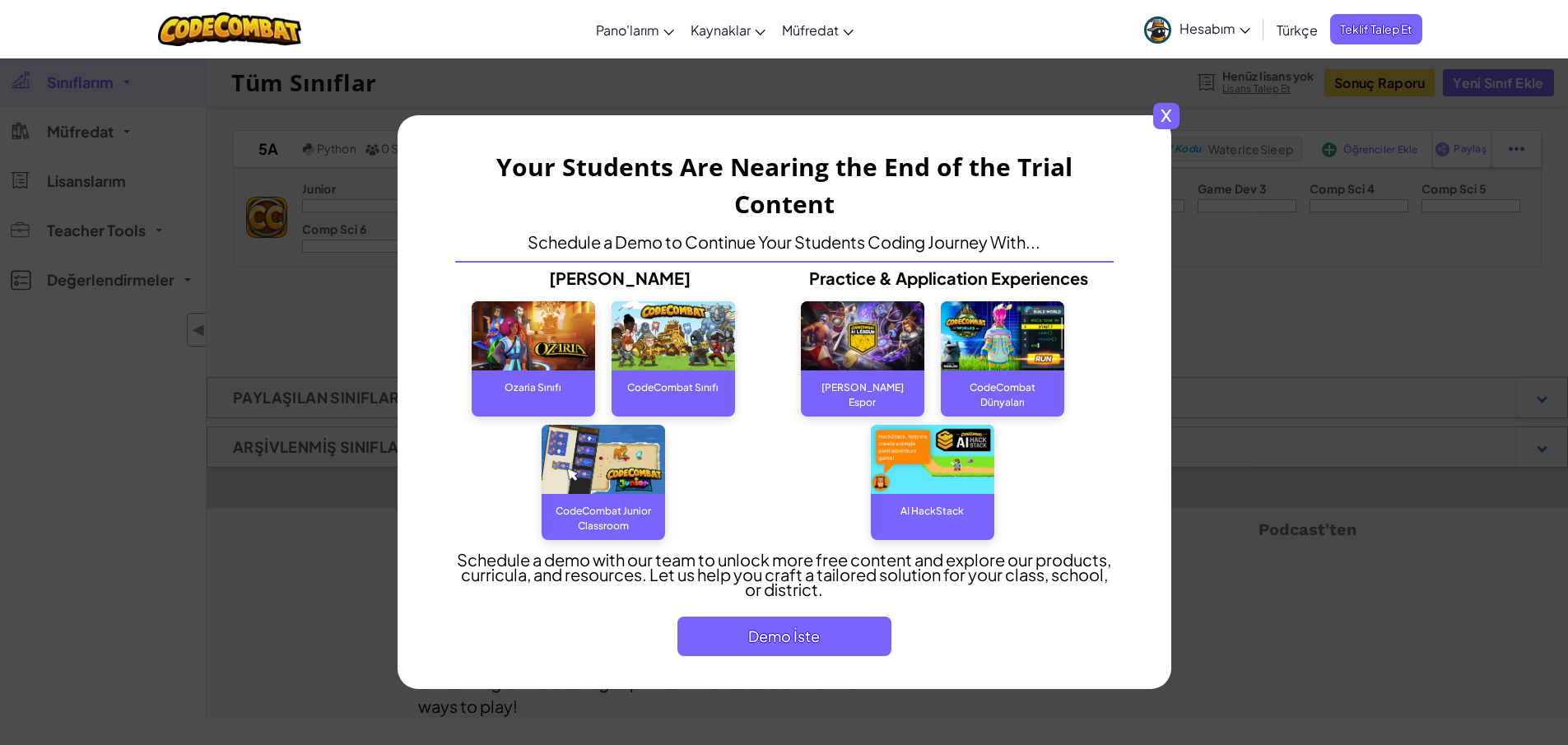
click at [1166, 113] on span "x" at bounding box center [1166, 115] width 26 height 26
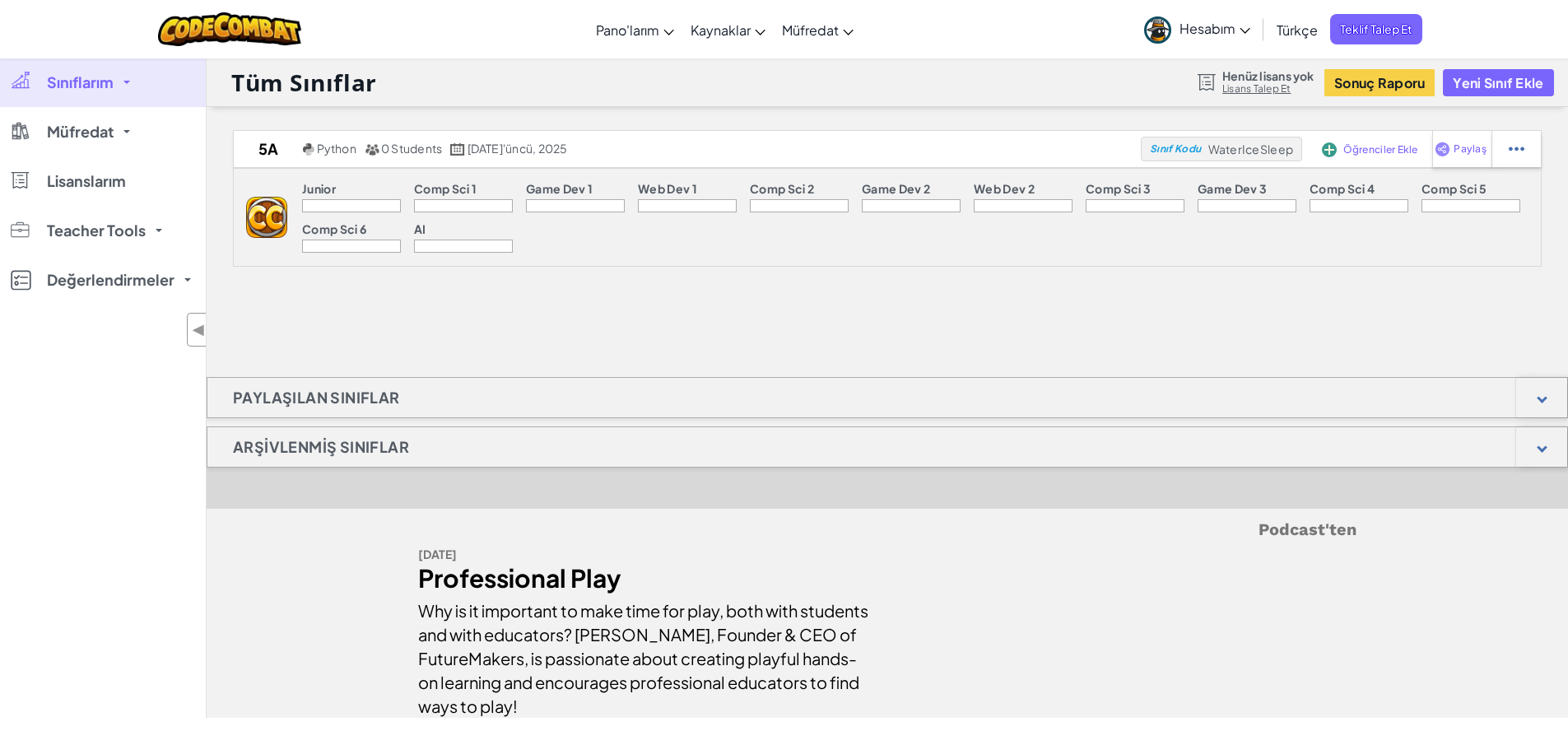
click at [342, 205] on div at bounding box center [352, 206] width 99 height 13
click at [93, 131] on span "Müfredat" at bounding box center [80, 131] width 67 height 14
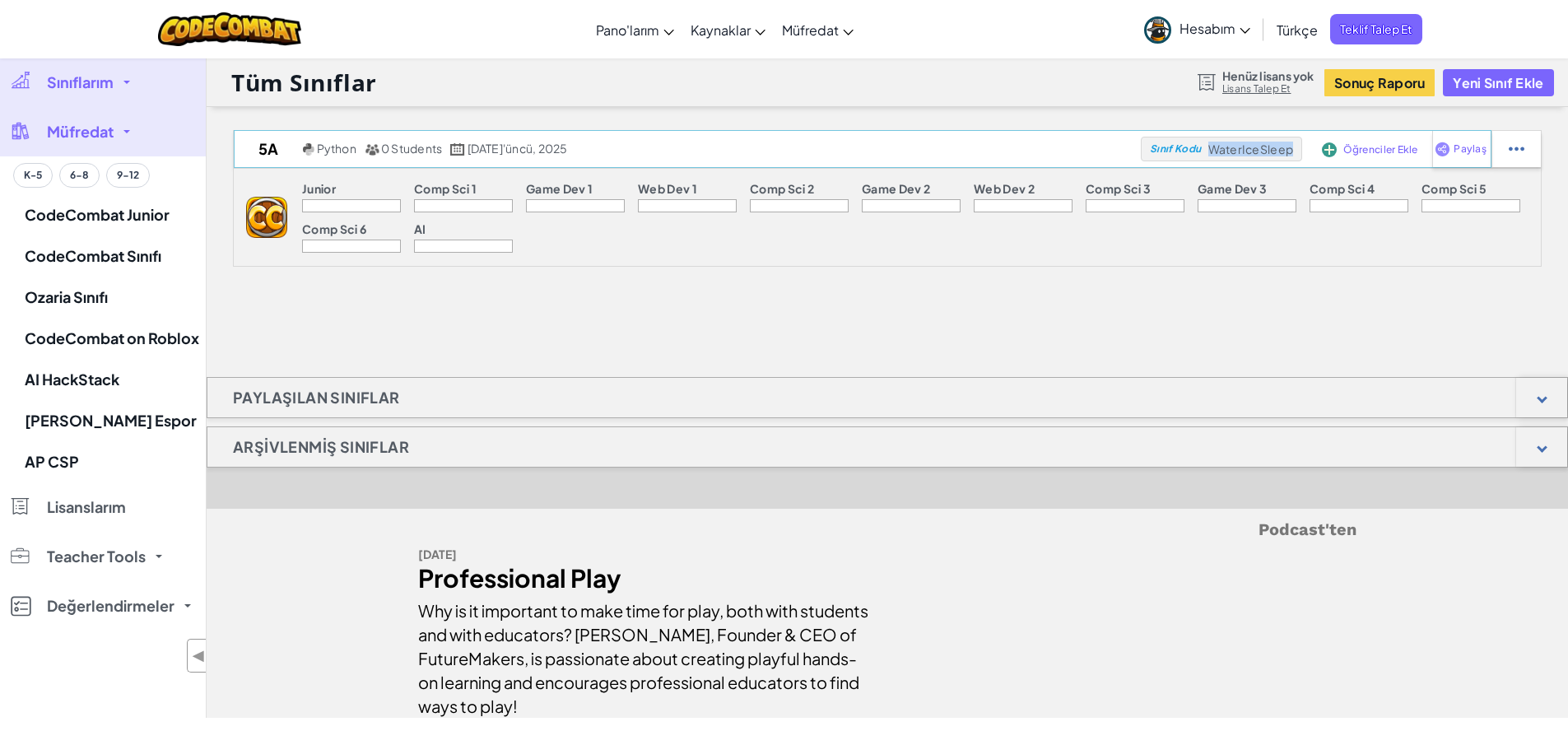
drag, startPoint x: 1214, startPoint y: 147, endPoint x: 1296, endPoint y: 147, distance: 82.0
click at [1296, 147] on div "Sınıf Kodu WaterIceSleep" at bounding box center [1221, 148] width 161 height 24
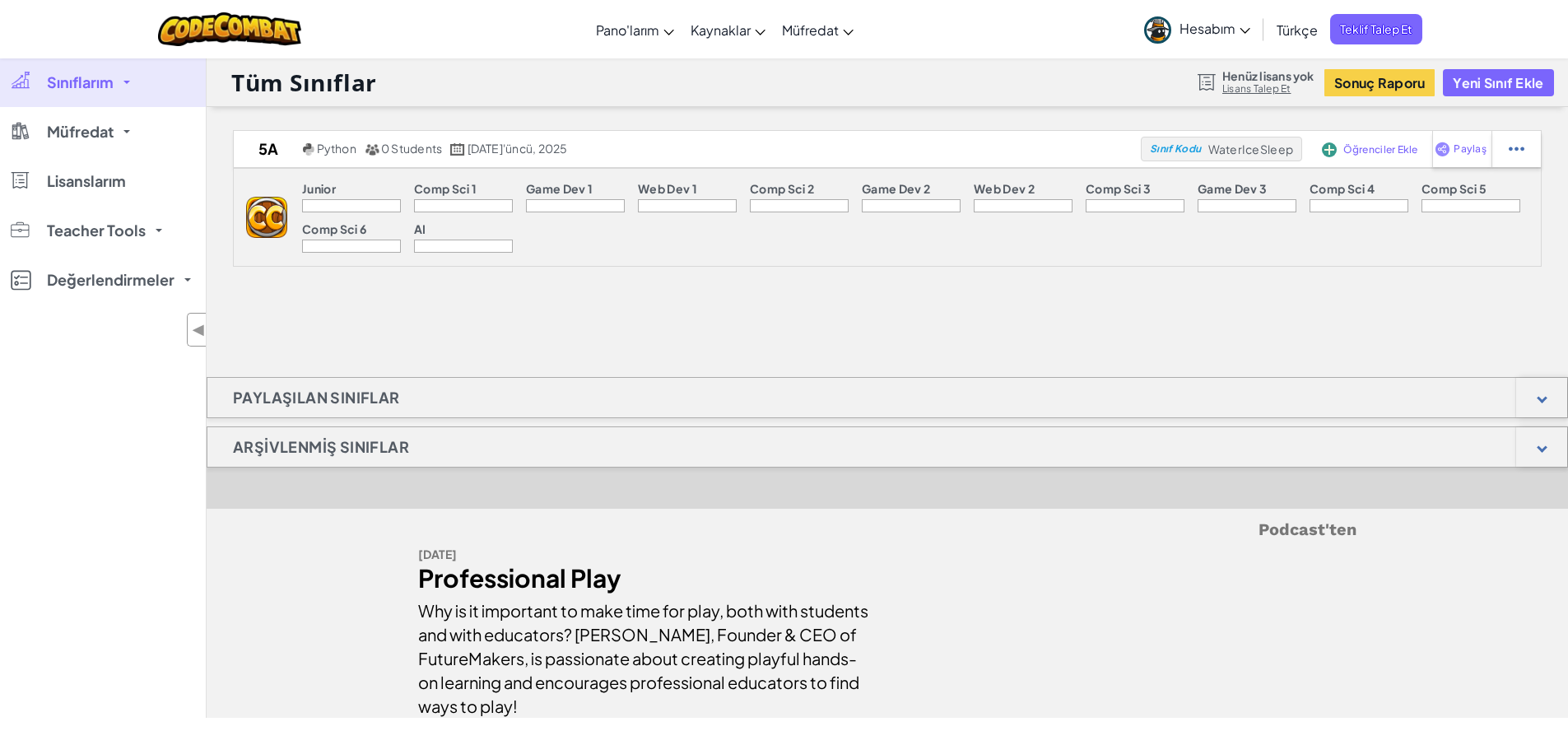
click at [1230, 169] on div "Junior Comp Sci 1 Game Dev 1 Web Dev 1 Comp Sci 2 Game Dev 2 Web Dev 2 Comp Sci…" at bounding box center [914, 217] width 1254 height 97
click at [1507, 151] on div at bounding box center [1516, 149] width 49 height 36
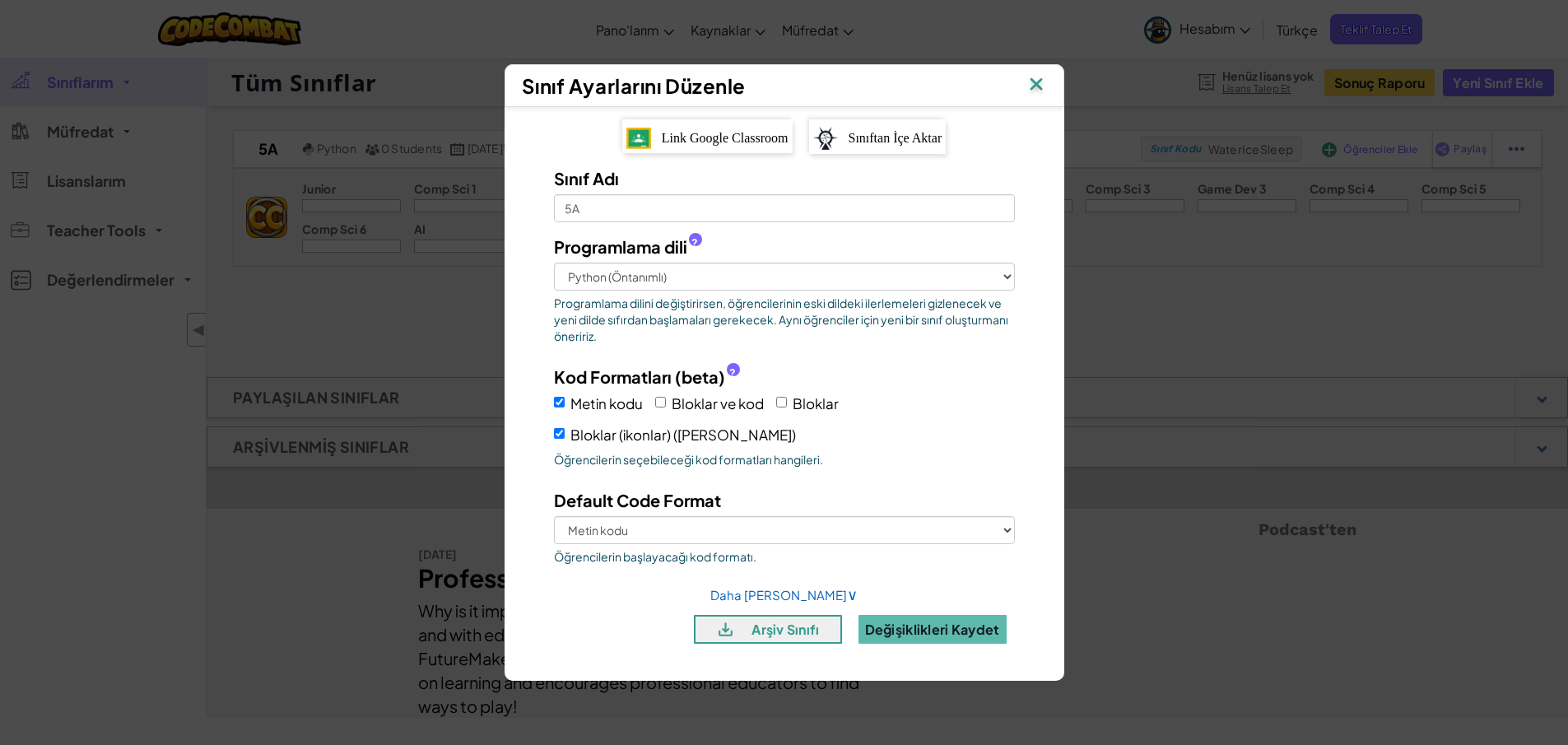
click at [1032, 84] on img at bounding box center [1037, 85] width 22 height 24
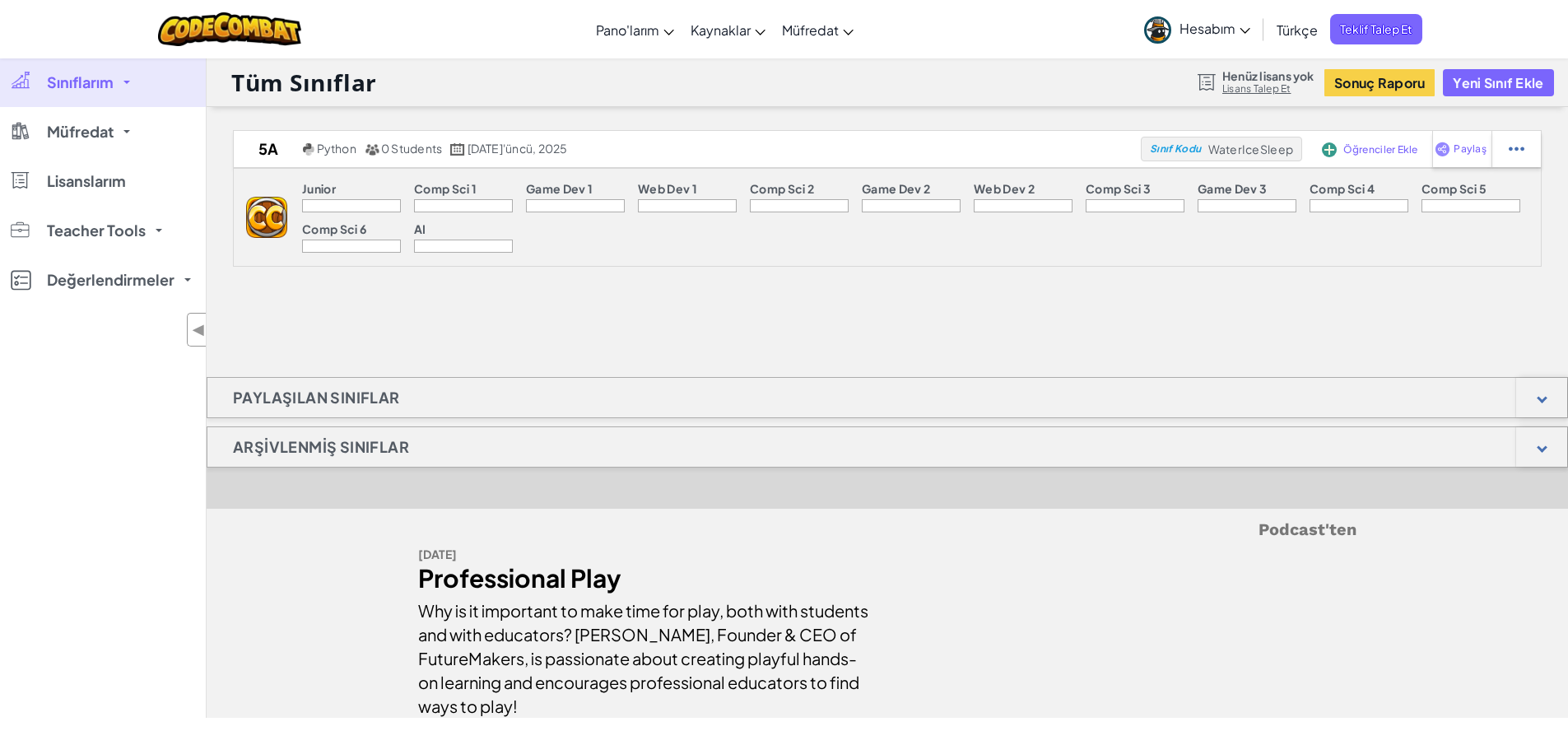
click at [1094, 248] on div "Junior Comp Sci 1 Game Dev 1 Web Dev 1 Comp Sci 2 Game Dev 2 Web Dev 2 Comp Sci…" at bounding box center [914, 217] width 1254 height 97
drag, startPoint x: 1216, startPoint y: 143, endPoint x: 1285, endPoint y: 154, distance: 69.9
click at [1285, 154] on span "WaterIceSleep" at bounding box center [1251, 149] width 85 height 14
click at [1065, 268] on div "5A Python 0 Students Ekim 13'üncü, 2025 Sınıf Kodu WaterIceSleep Öğrenciler Ekl…" at bounding box center [887, 212] width 1362 height 164
click at [105, 129] on span "Müfredat" at bounding box center [80, 131] width 67 height 14
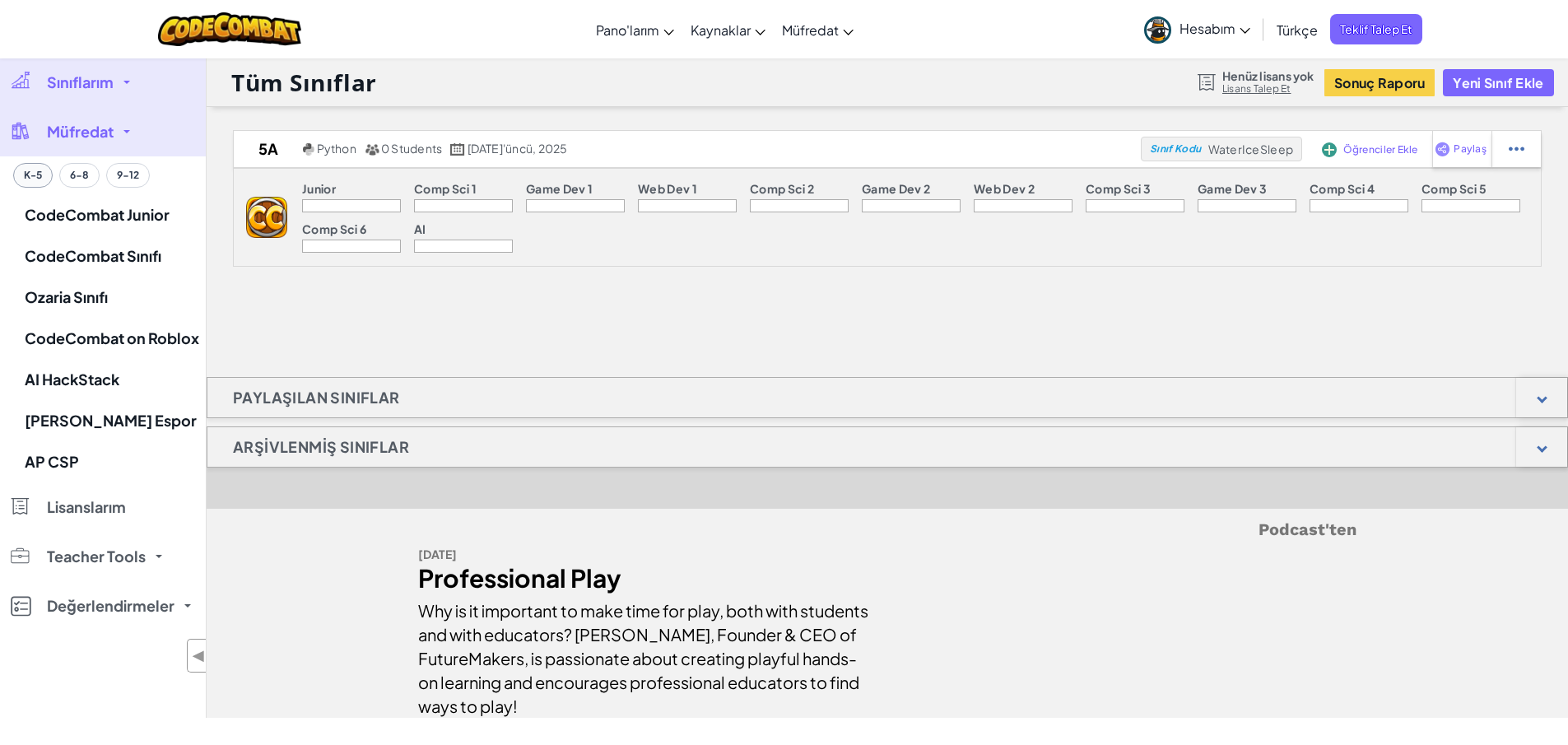
click at [41, 173] on button "K-5" at bounding box center [33, 174] width 40 height 24
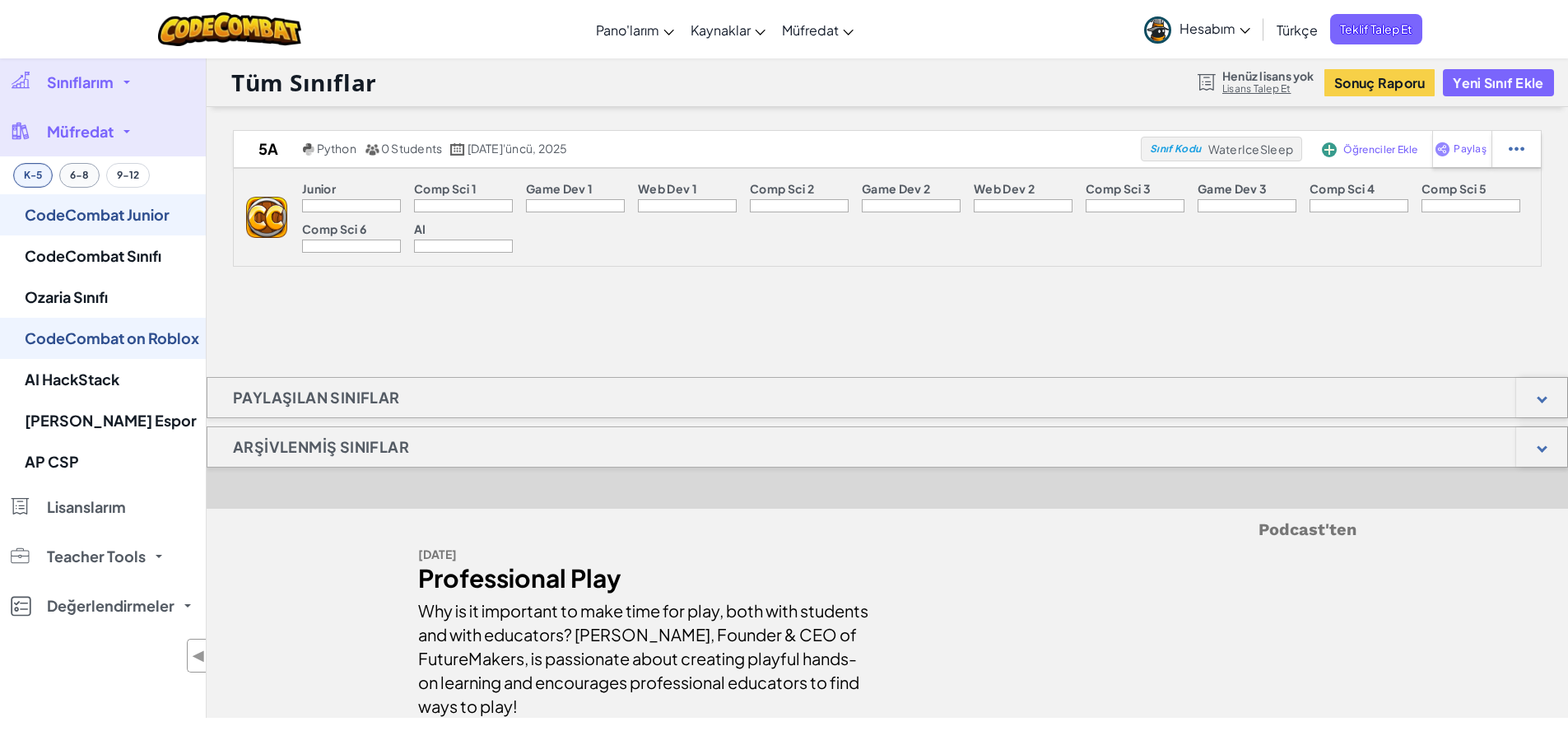
click at [76, 175] on button "6-8" at bounding box center [79, 174] width 40 height 24
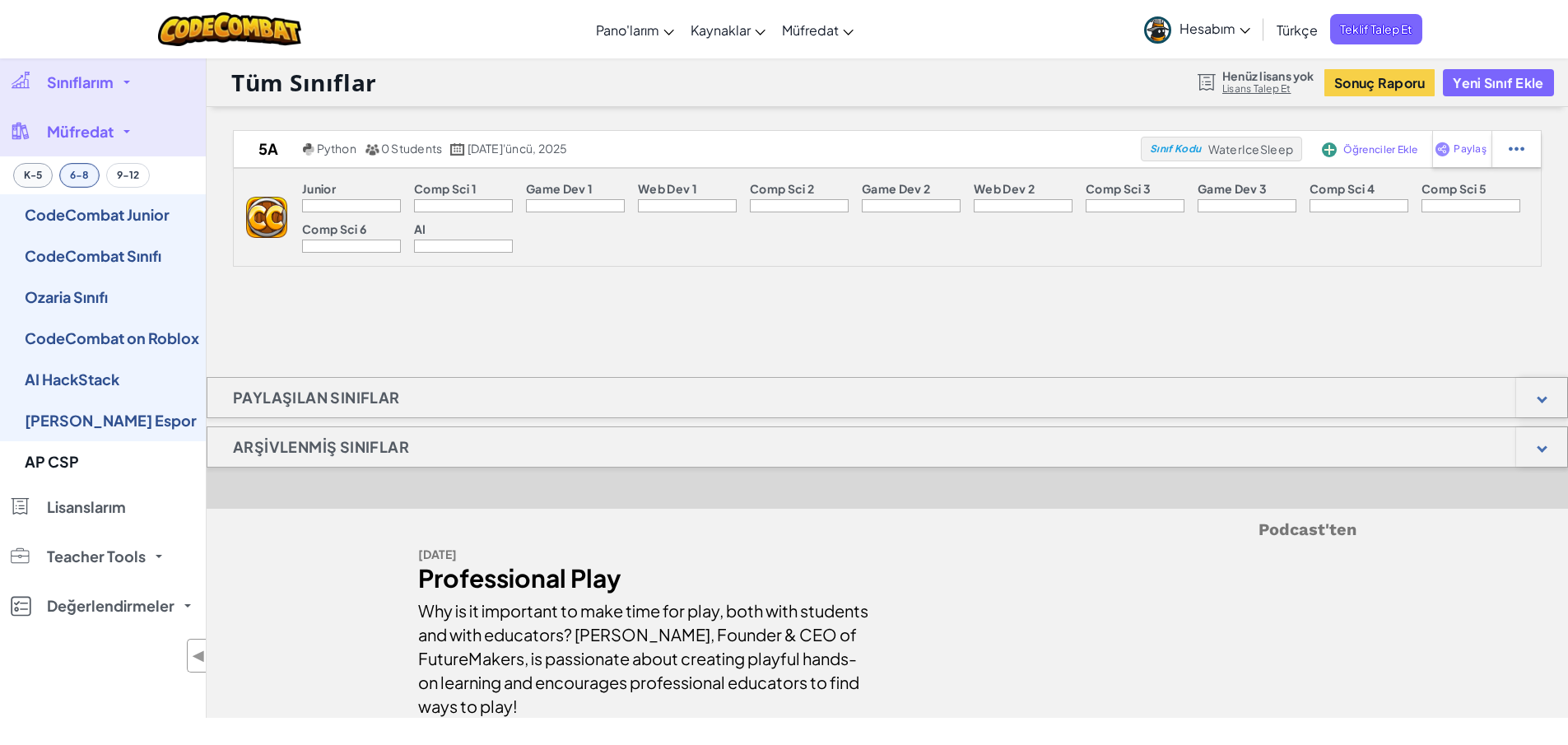
click at [30, 167] on button "K-5" at bounding box center [33, 174] width 40 height 24
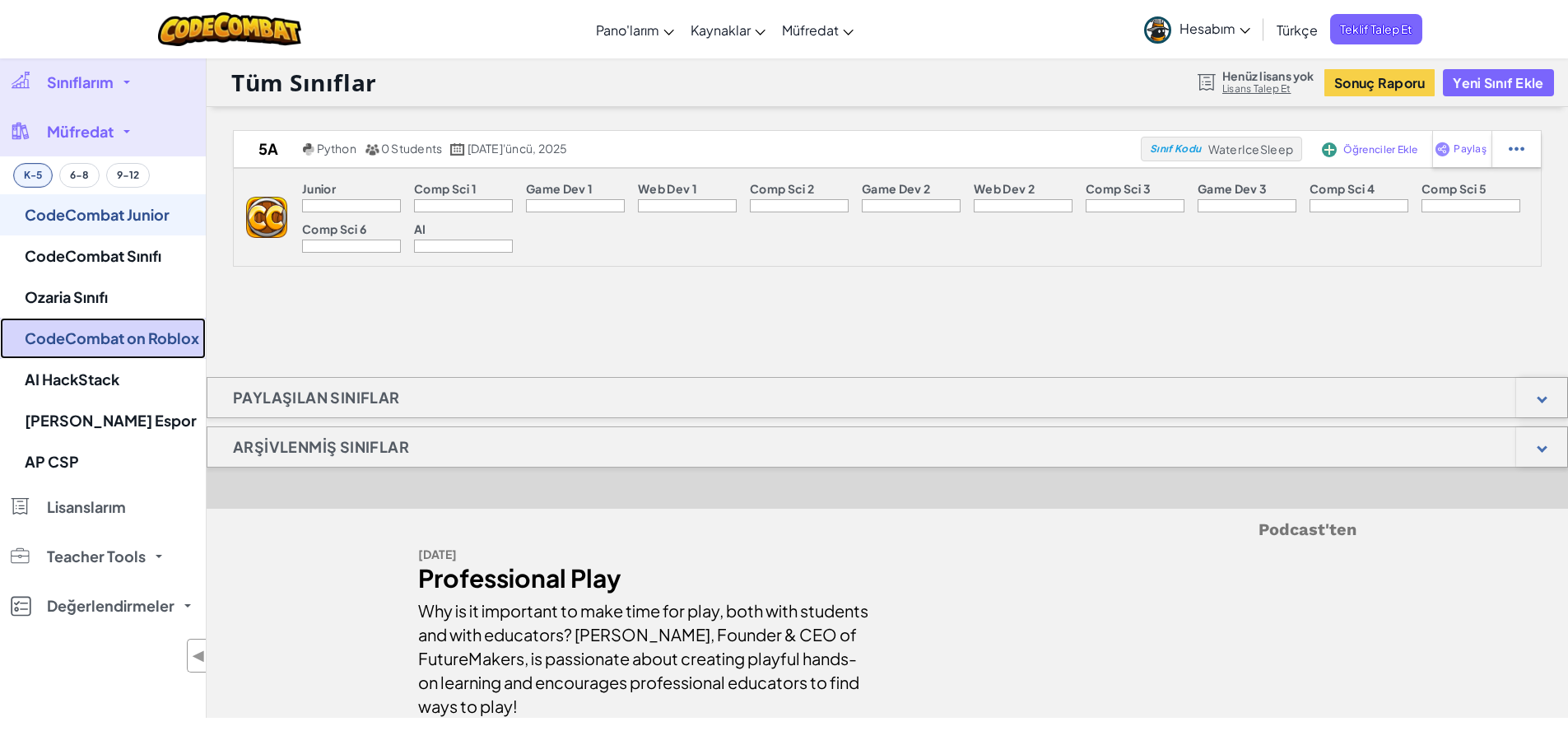
click at [145, 344] on link "CodeCombat on Roblox" at bounding box center [102, 338] width 206 height 41
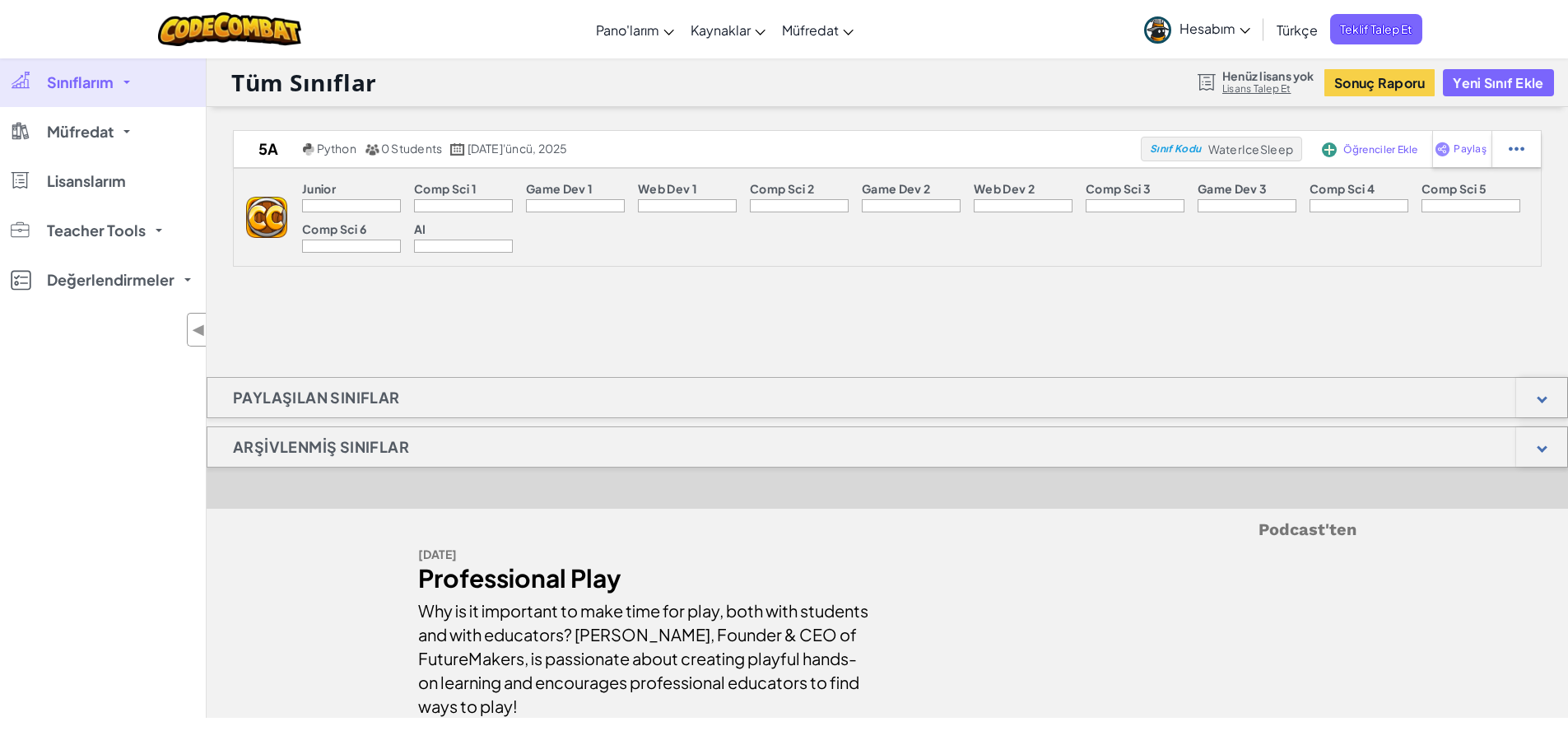
click at [756, 108] on div at bounding box center [887, 109] width 1362 height 4
